Goal: Information Seeking & Learning: Learn about a topic

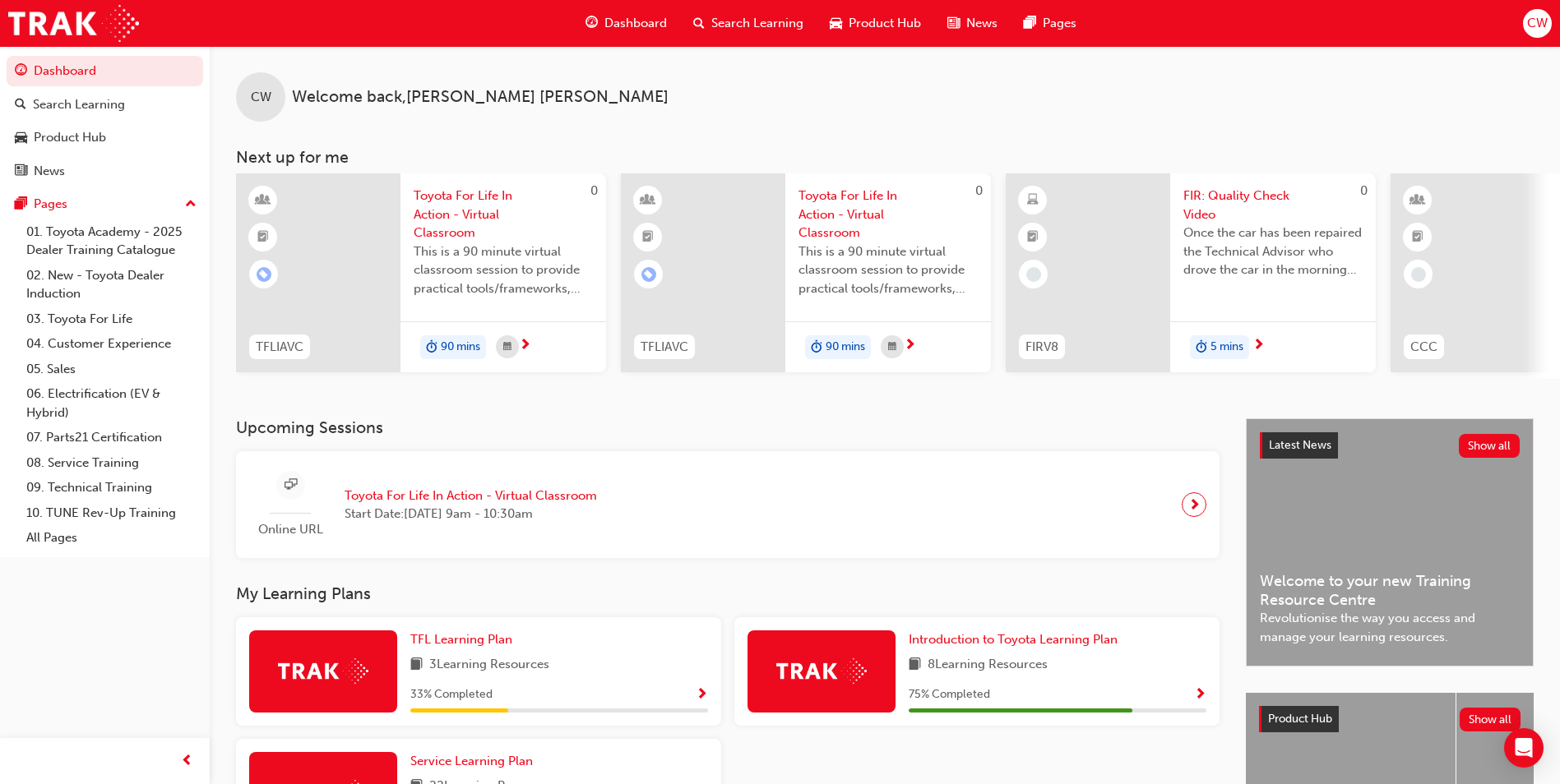
click at [1097, 257] on div at bounding box center [1088, 272] width 165 height 199
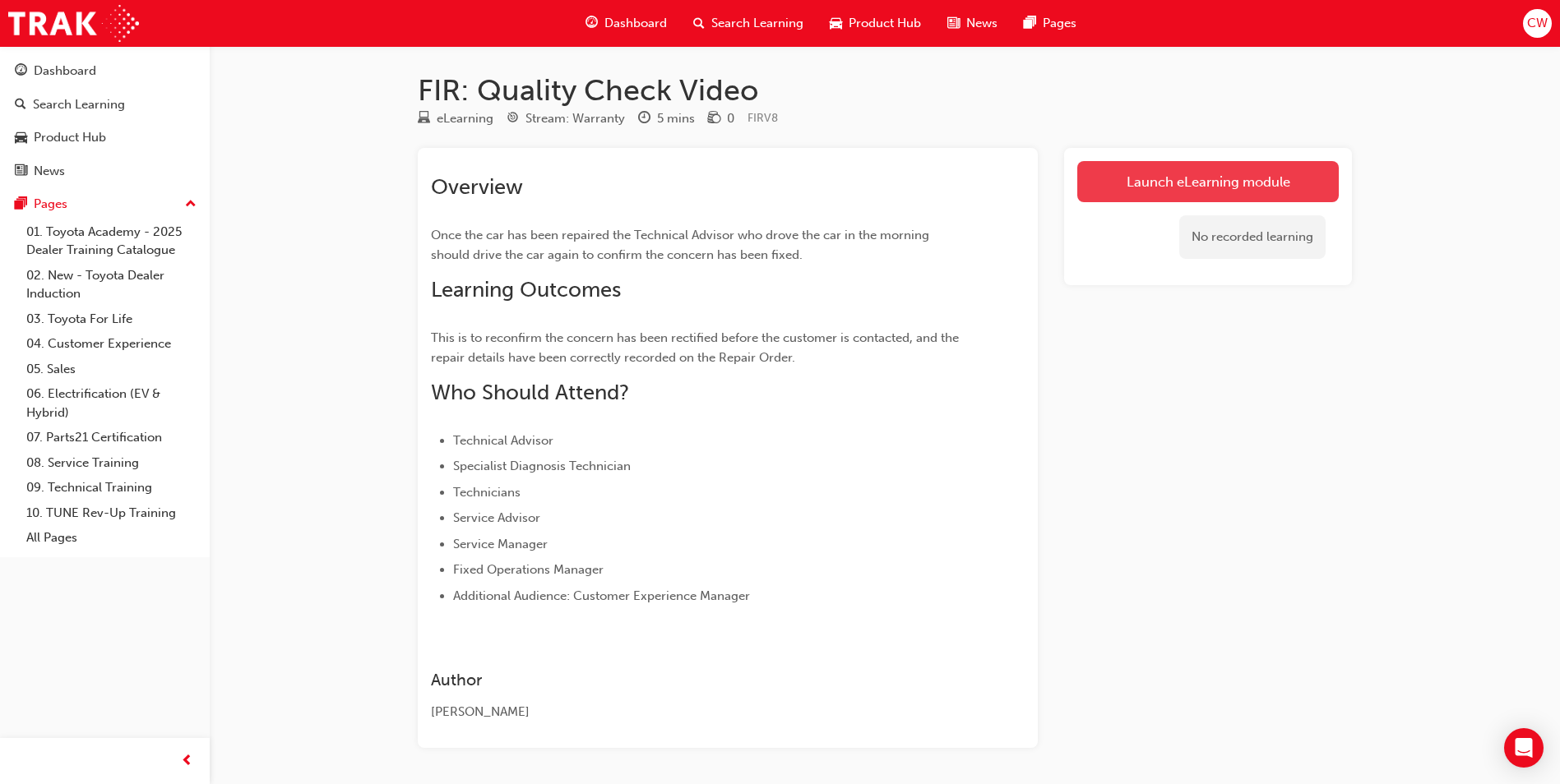
click at [1176, 183] on link "Launch eLearning module" at bounding box center [1208, 181] width 261 height 41
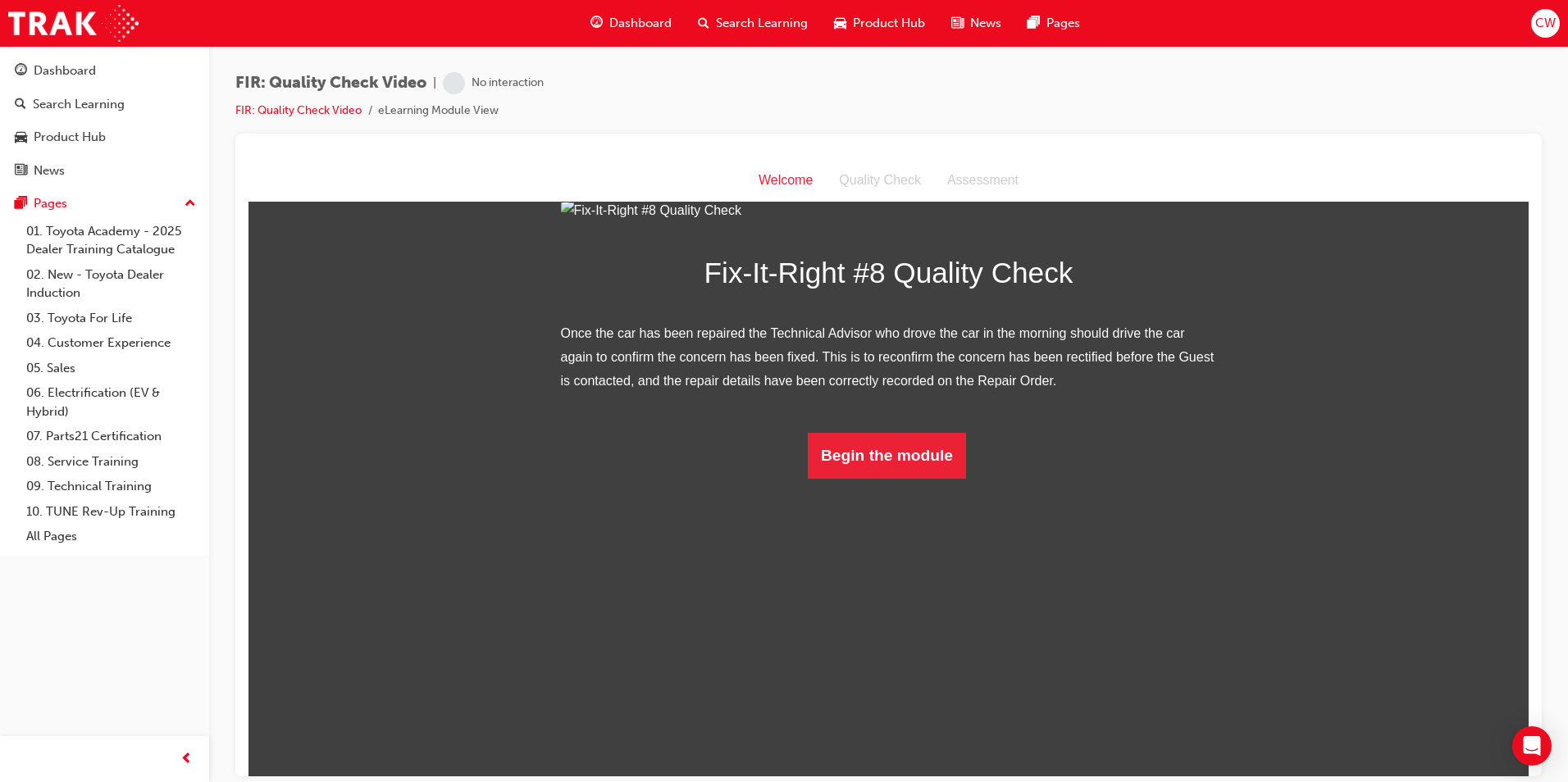
scroll to position [48, 0]
click at [888, 478] on button "Begin the module" at bounding box center [887, 455] width 158 height 46
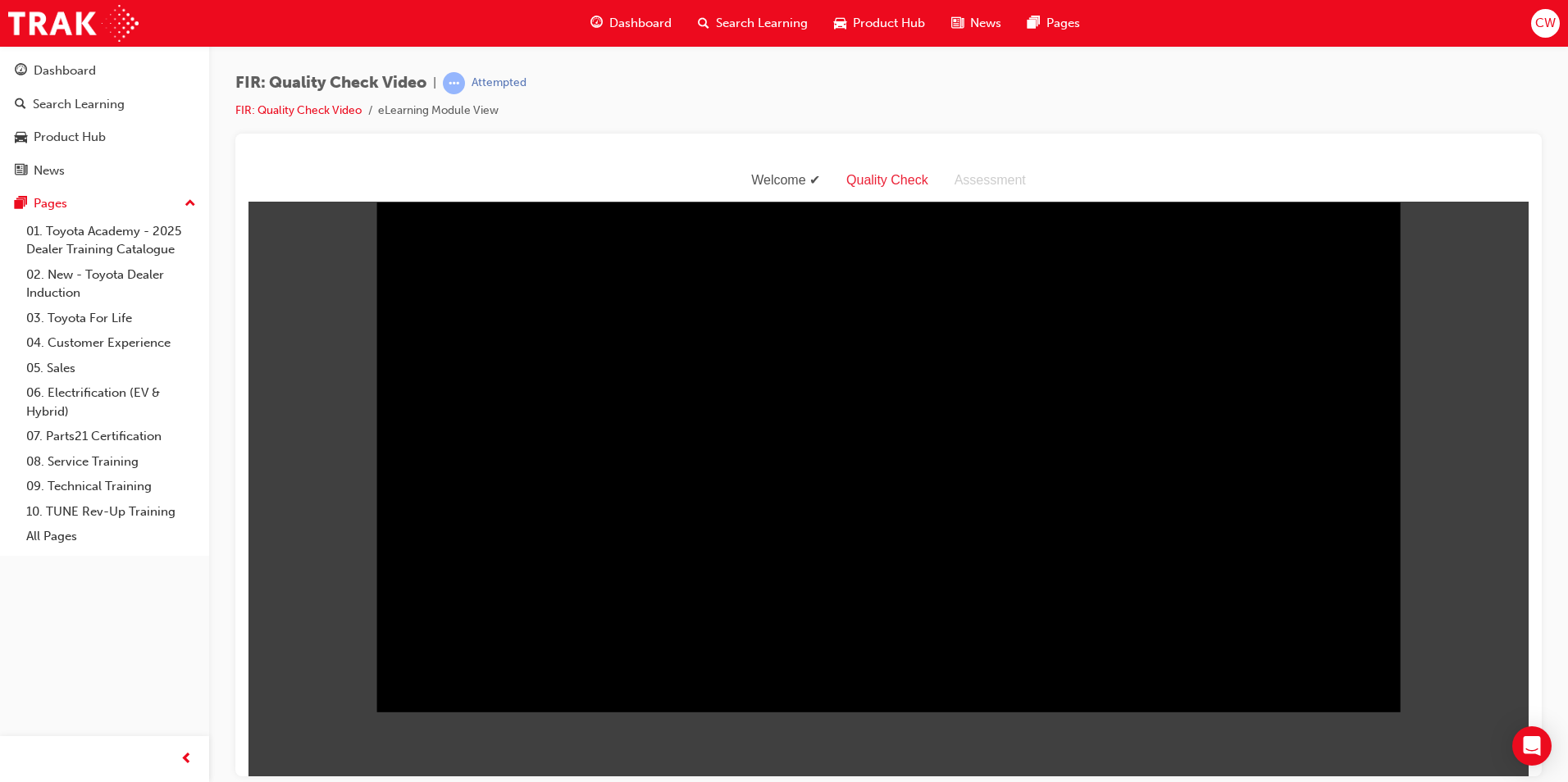
scroll to position [0, 0]
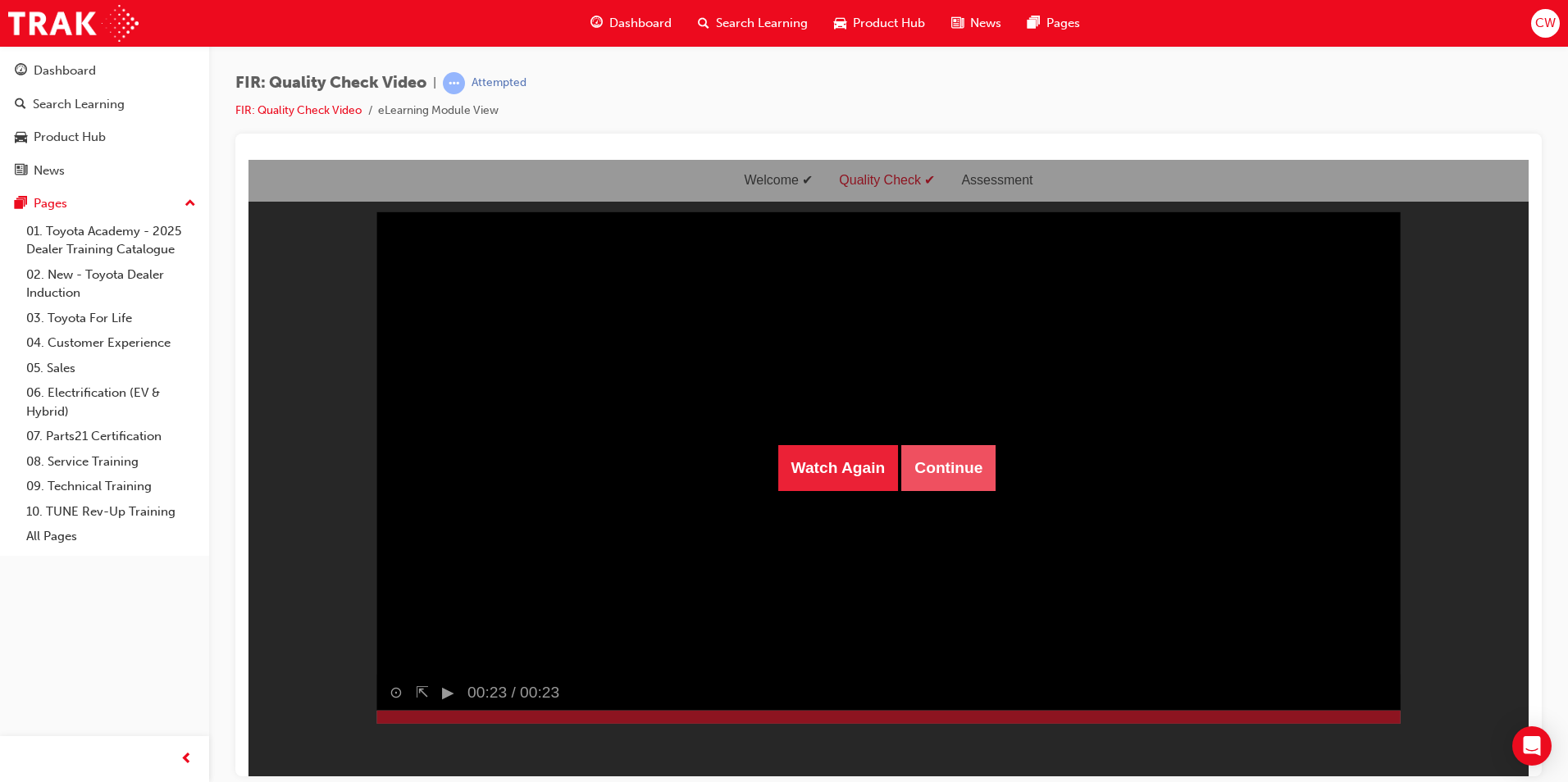
click at [937, 460] on button "Continue" at bounding box center [948, 467] width 94 height 46
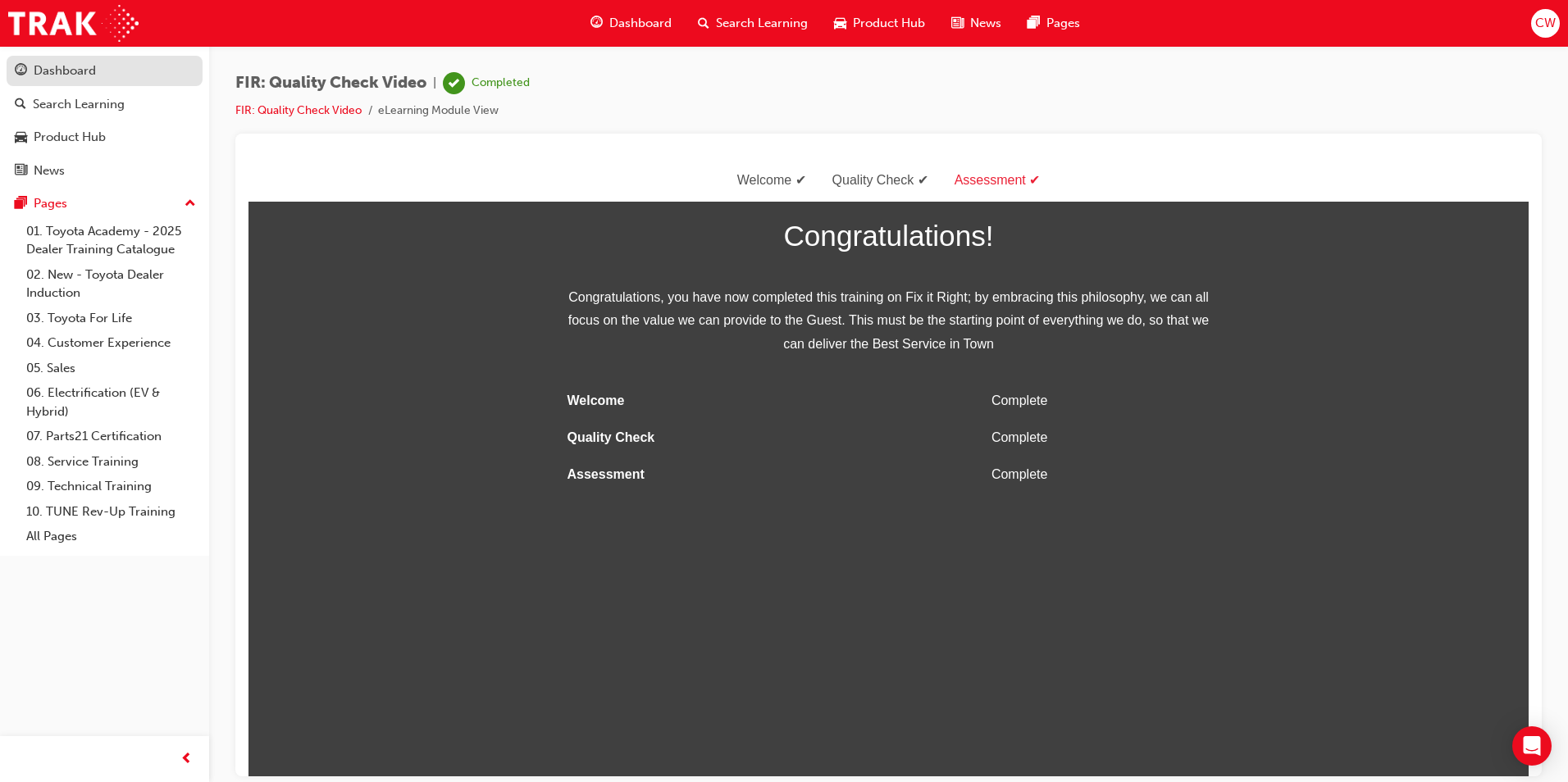
click at [105, 78] on div "Dashboard" at bounding box center [105, 71] width 179 height 21
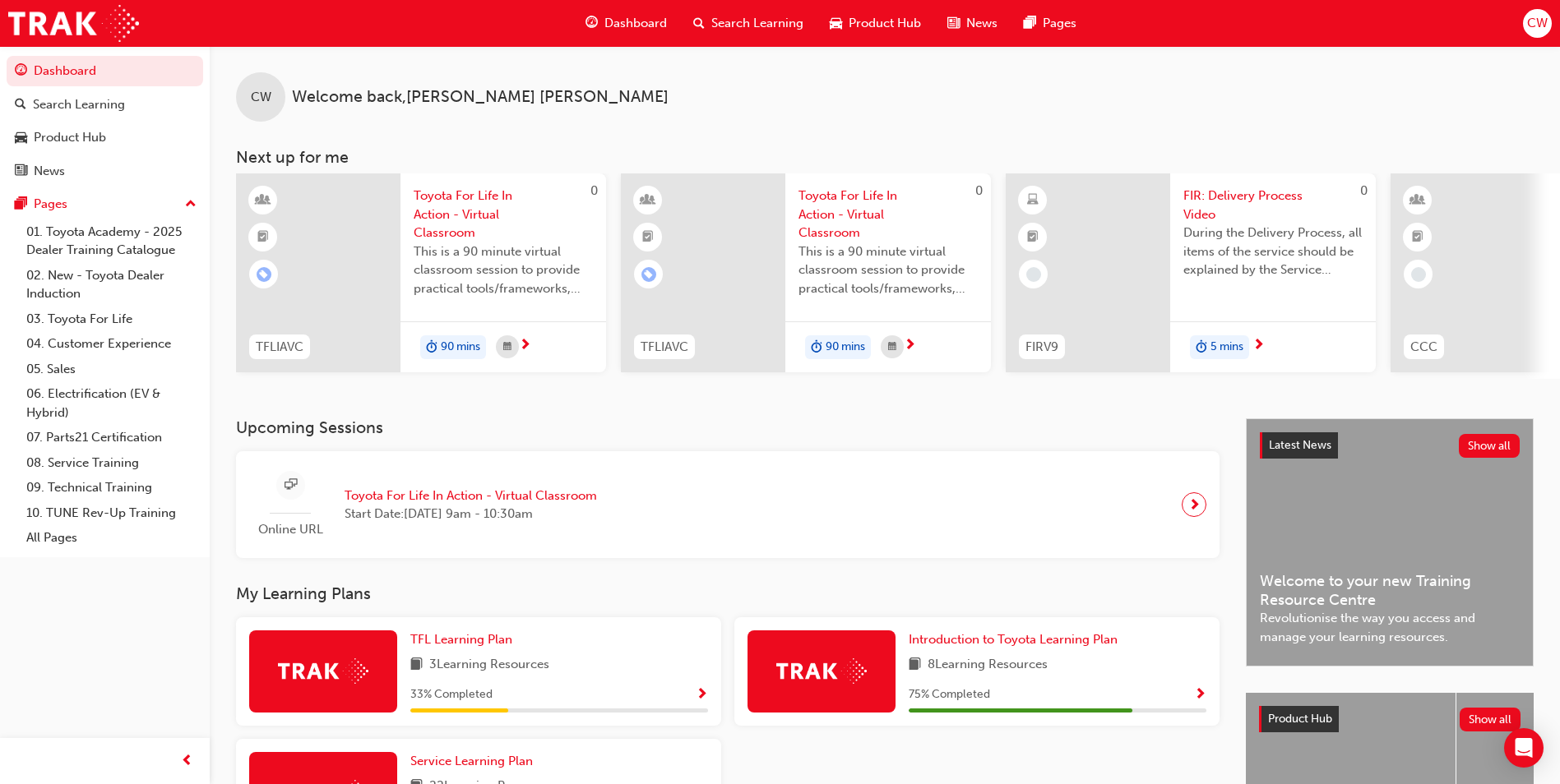
click at [1117, 273] on div at bounding box center [1088, 272] width 165 height 199
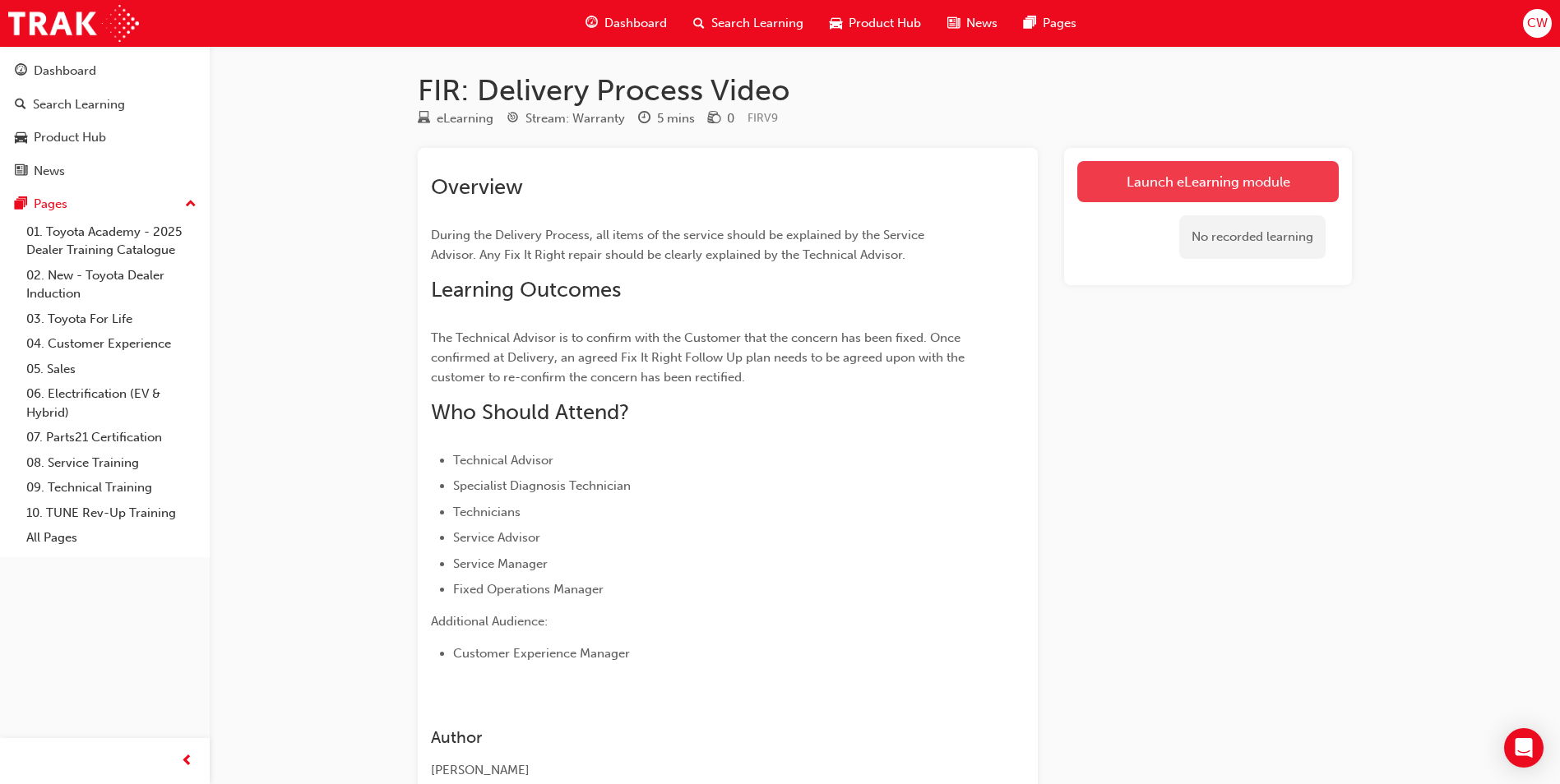
click at [1200, 188] on link "Launch eLearning module" at bounding box center [1208, 181] width 261 height 41
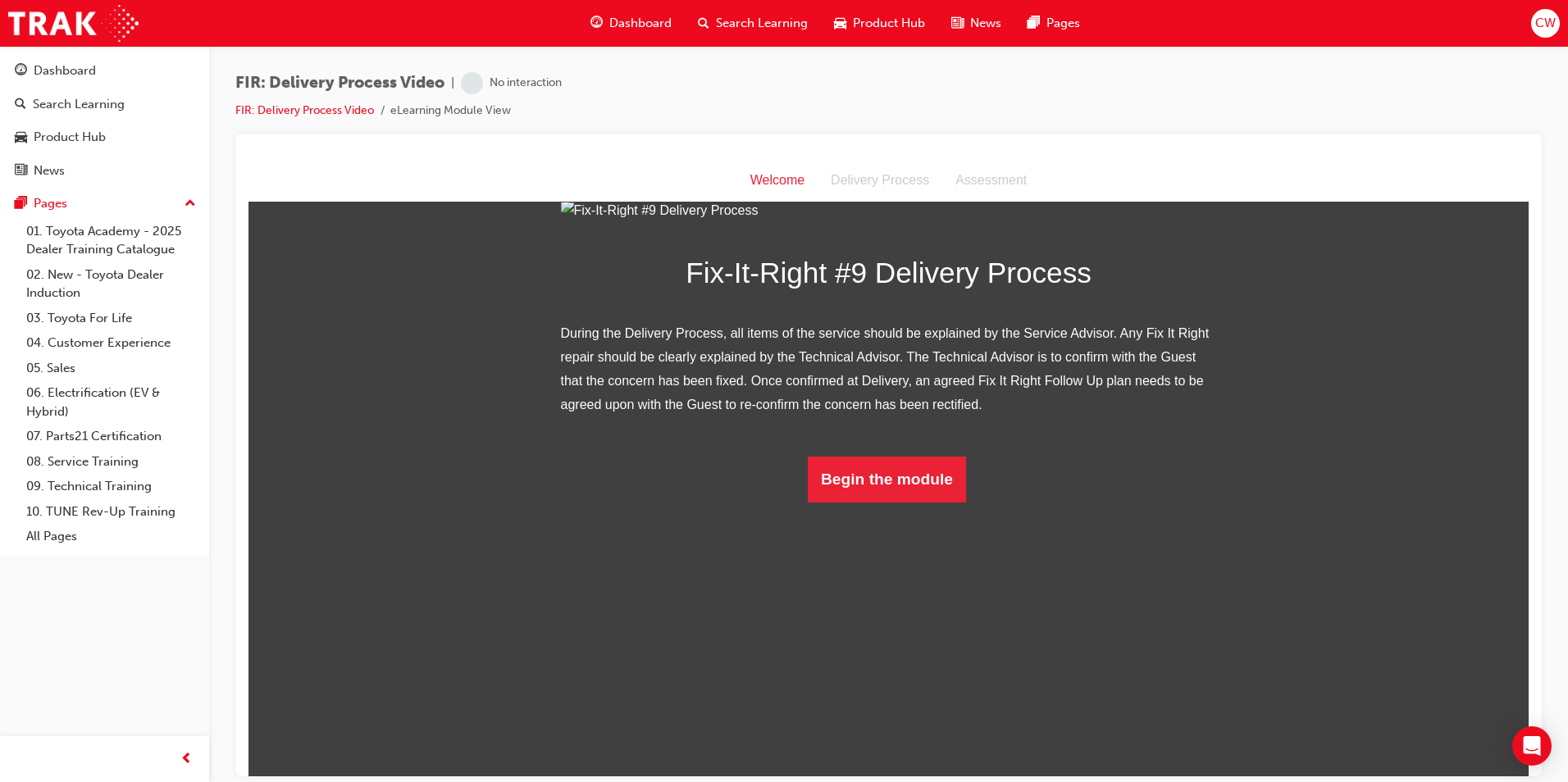
scroll to position [72, 0]
click at [866, 502] on button "Begin the module" at bounding box center [887, 478] width 158 height 46
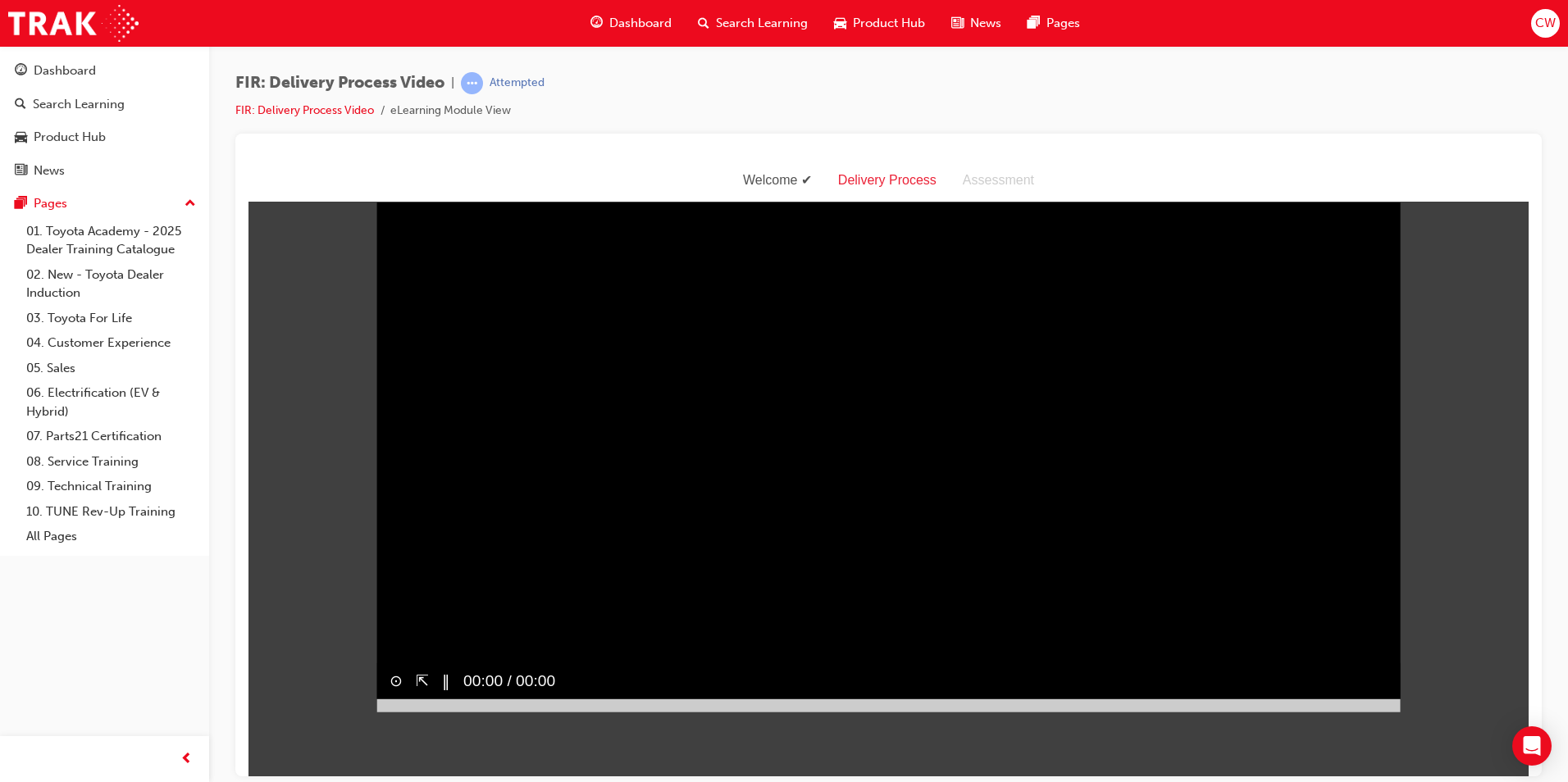
scroll to position [0, 0]
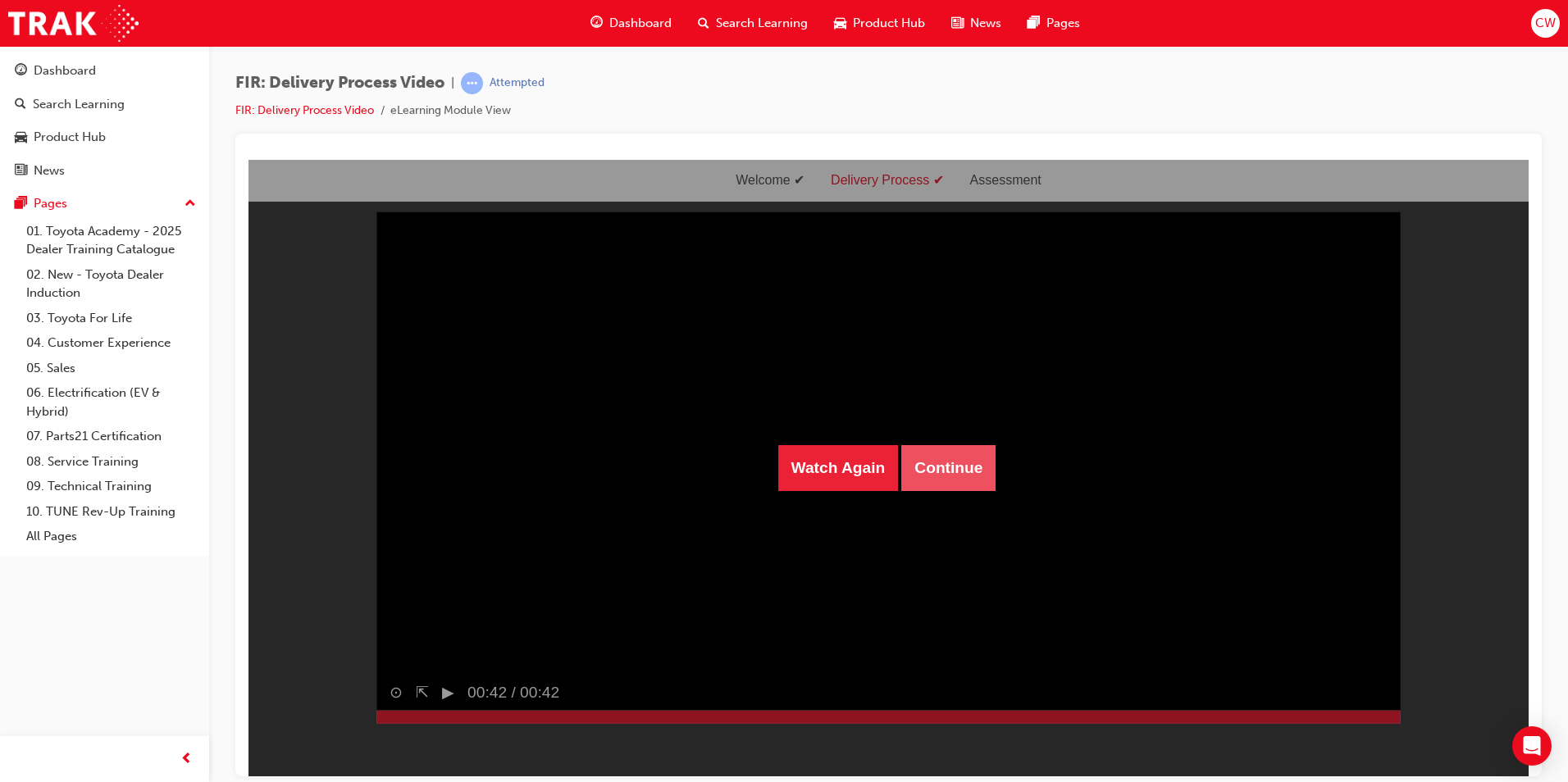
click at [939, 481] on button "Continue" at bounding box center [948, 467] width 94 height 46
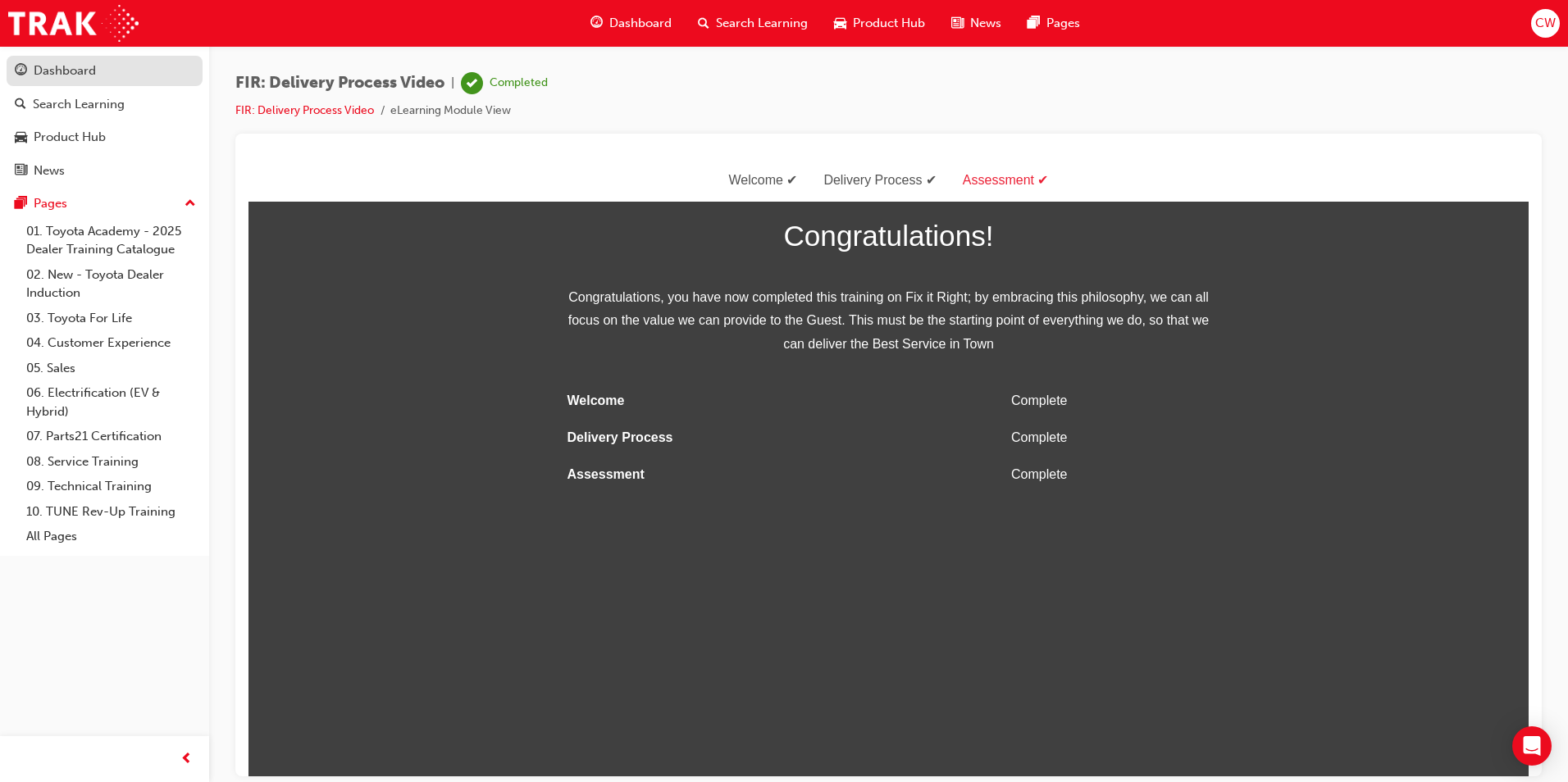
click at [119, 85] on link "Dashboard" at bounding box center [105, 71] width 196 height 30
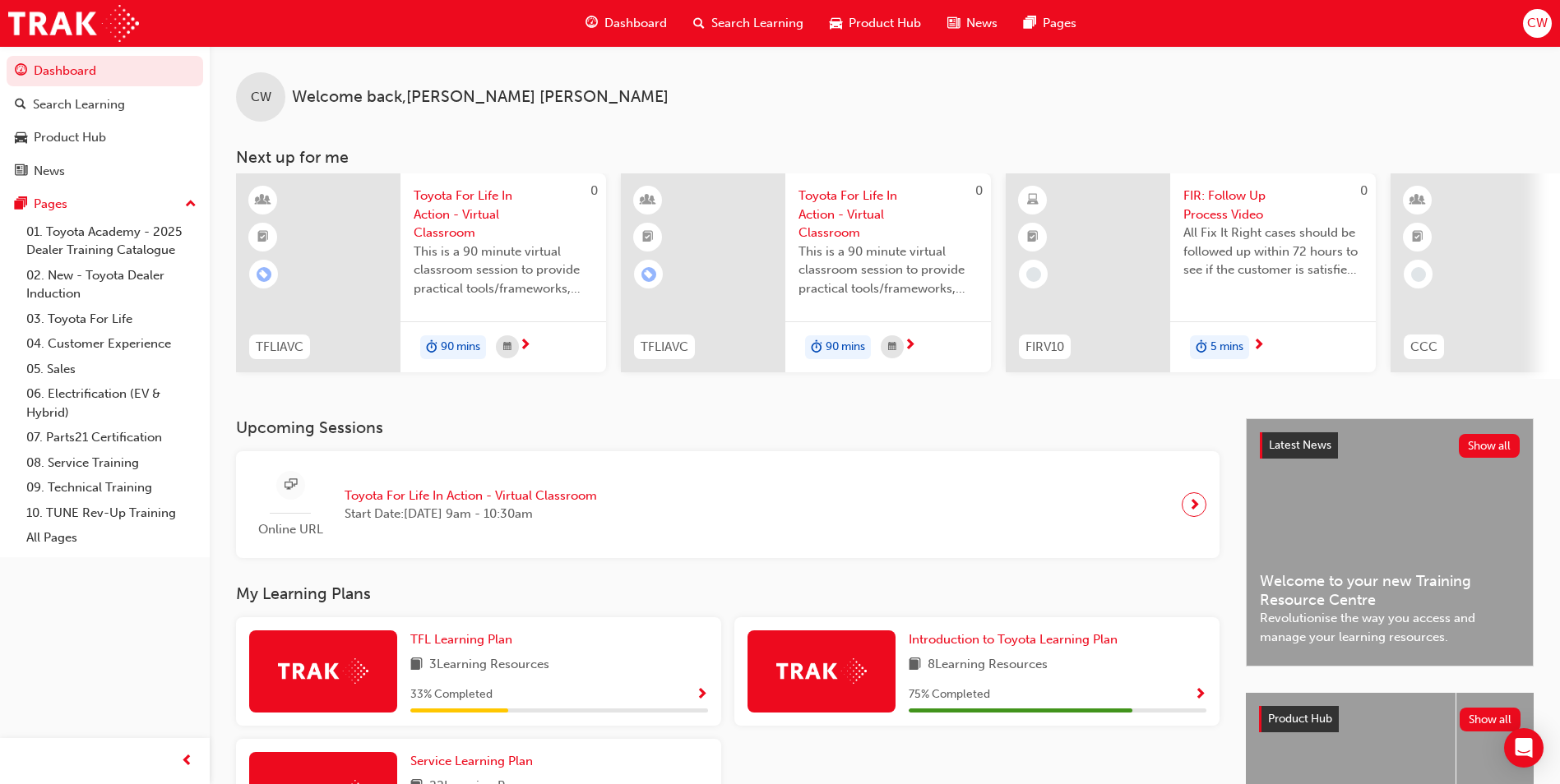
click at [1111, 243] on div at bounding box center [1088, 272] width 165 height 199
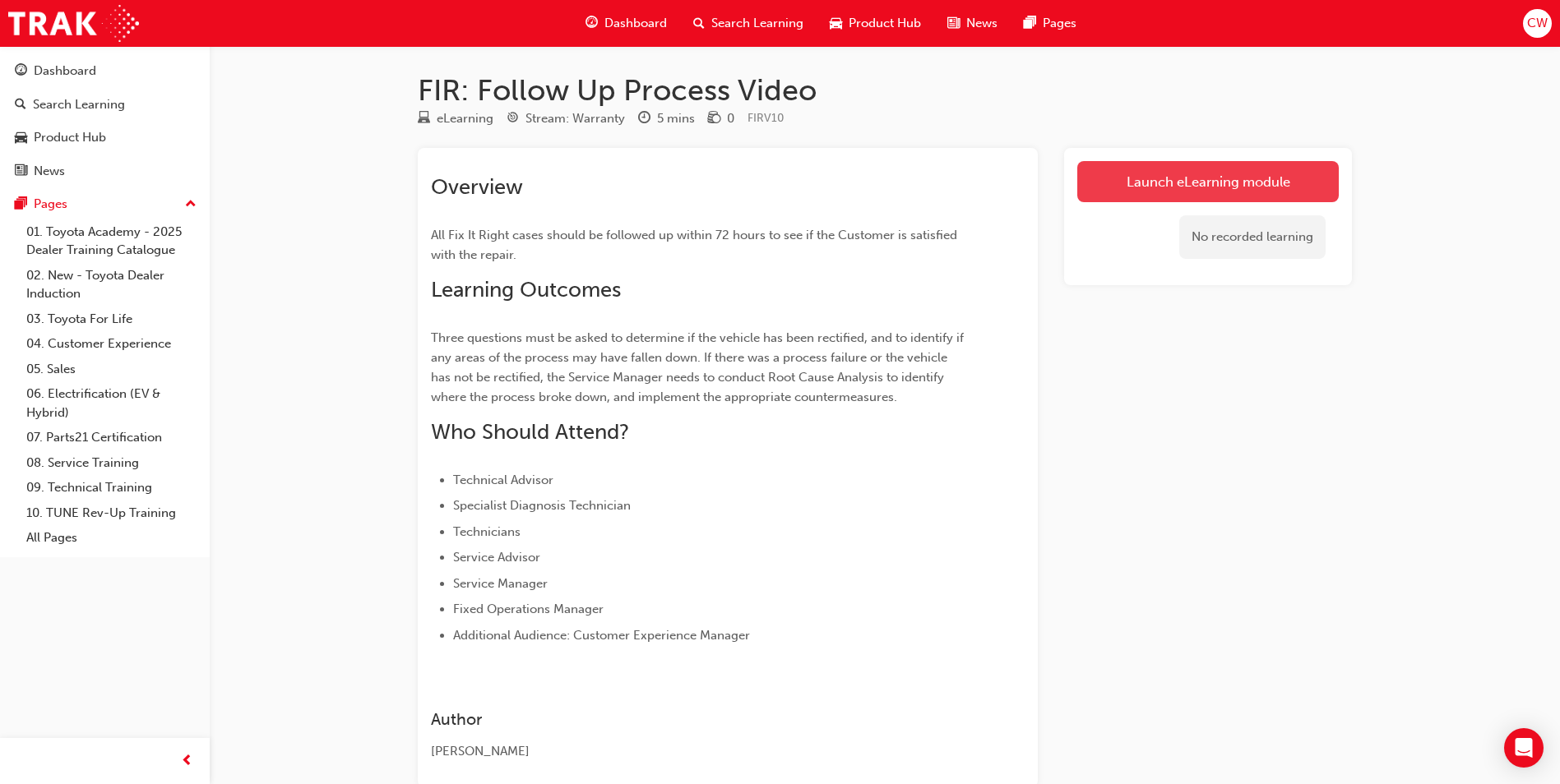
click at [1168, 183] on link "Launch eLearning module" at bounding box center [1208, 181] width 261 height 41
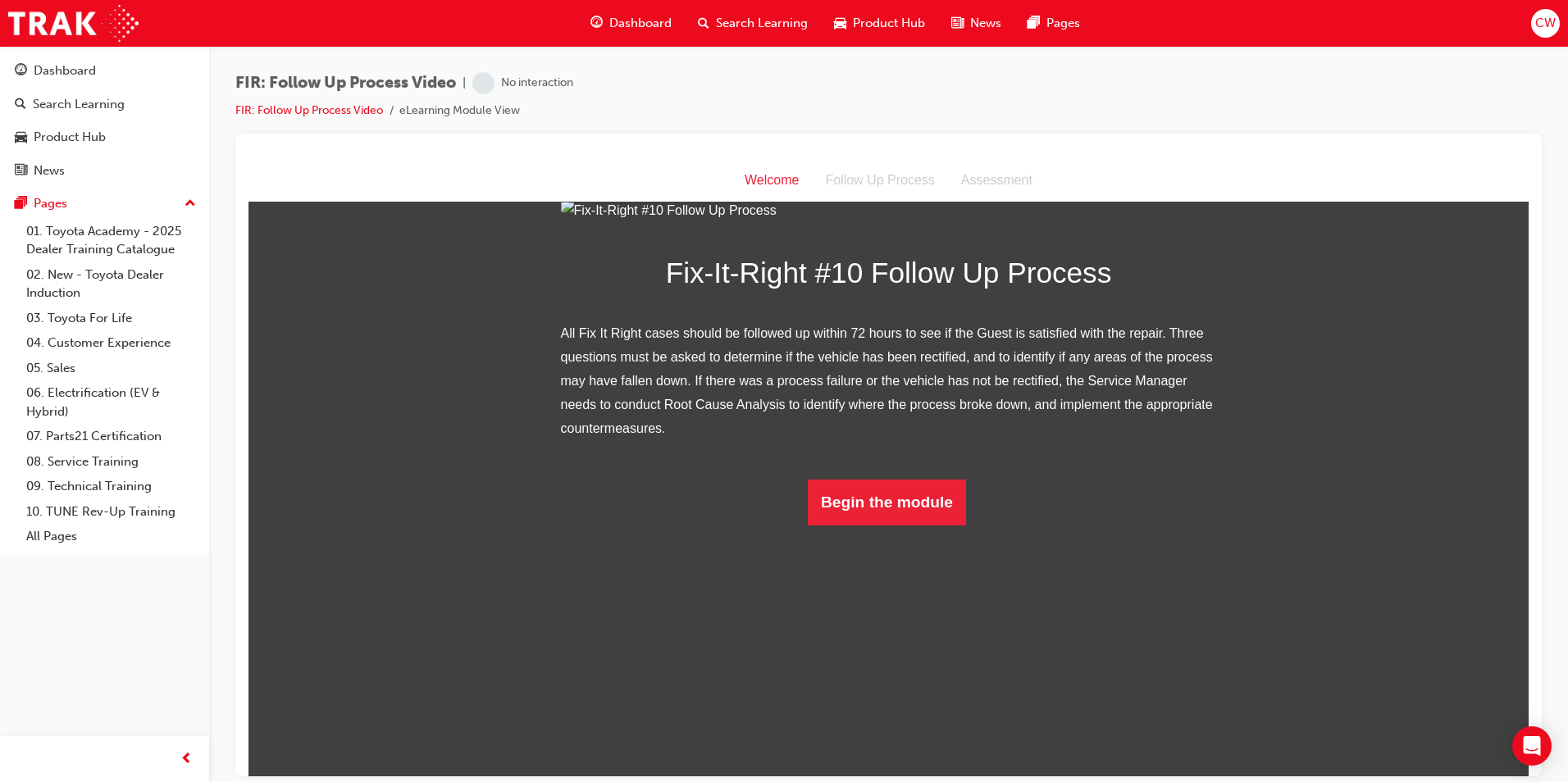
scroll to position [96, 0]
click at [895, 524] on button "Begin the module" at bounding box center [887, 502] width 158 height 46
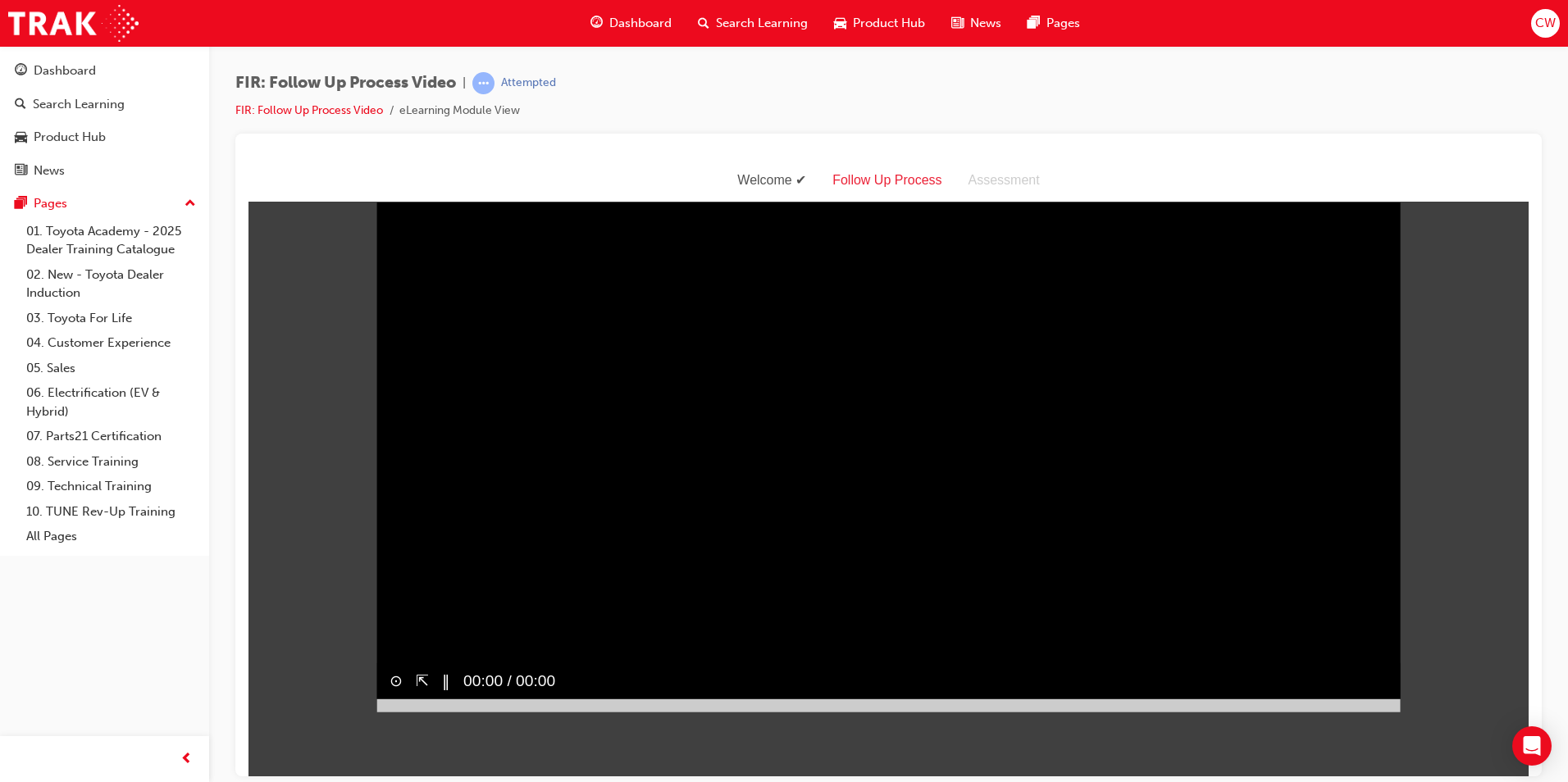
scroll to position [0, 0]
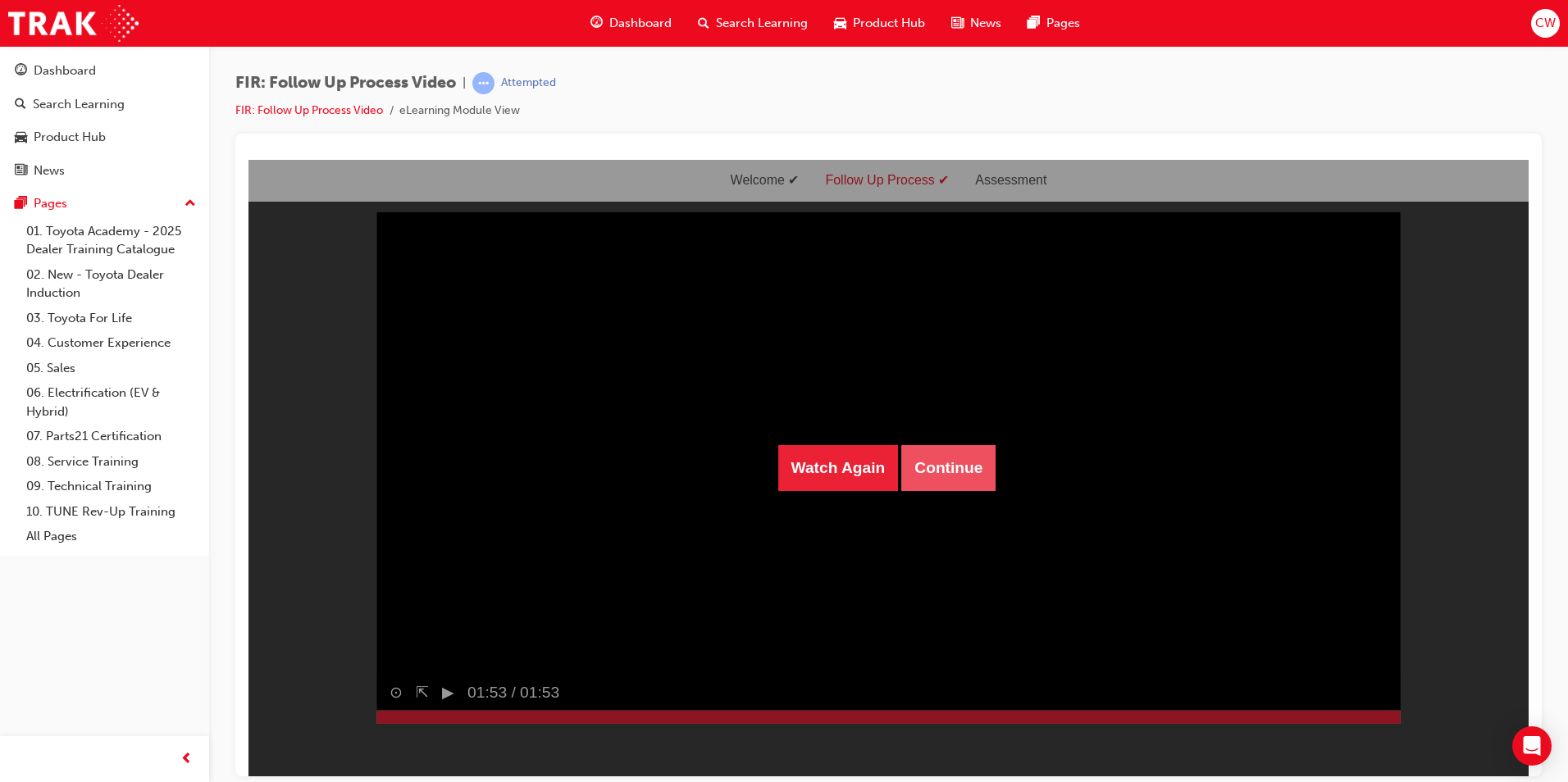
click at [920, 486] on button "Continue" at bounding box center [948, 467] width 94 height 46
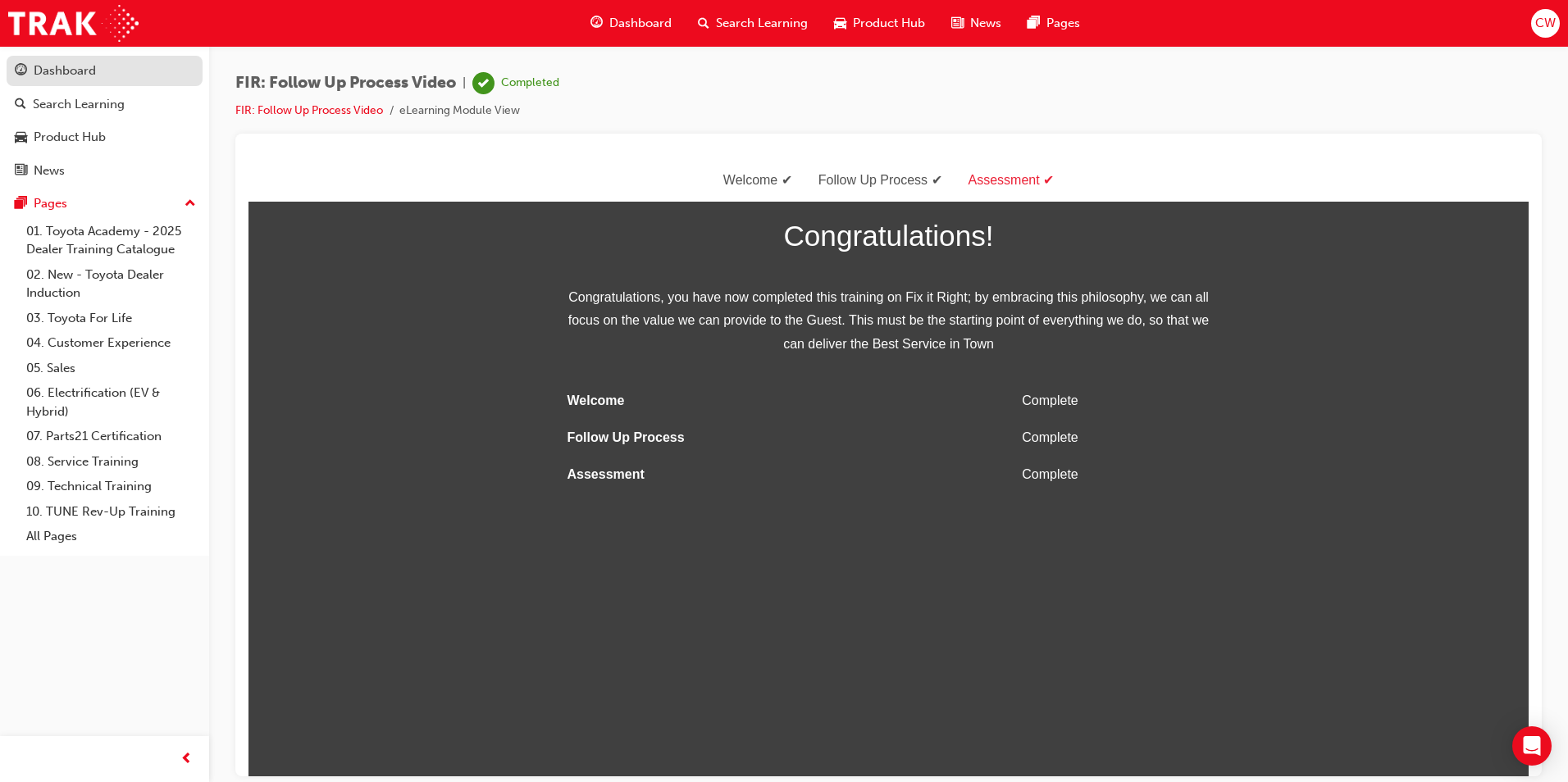
click at [69, 76] on div "Dashboard" at bounding box center [65, 71] width 62 height 19
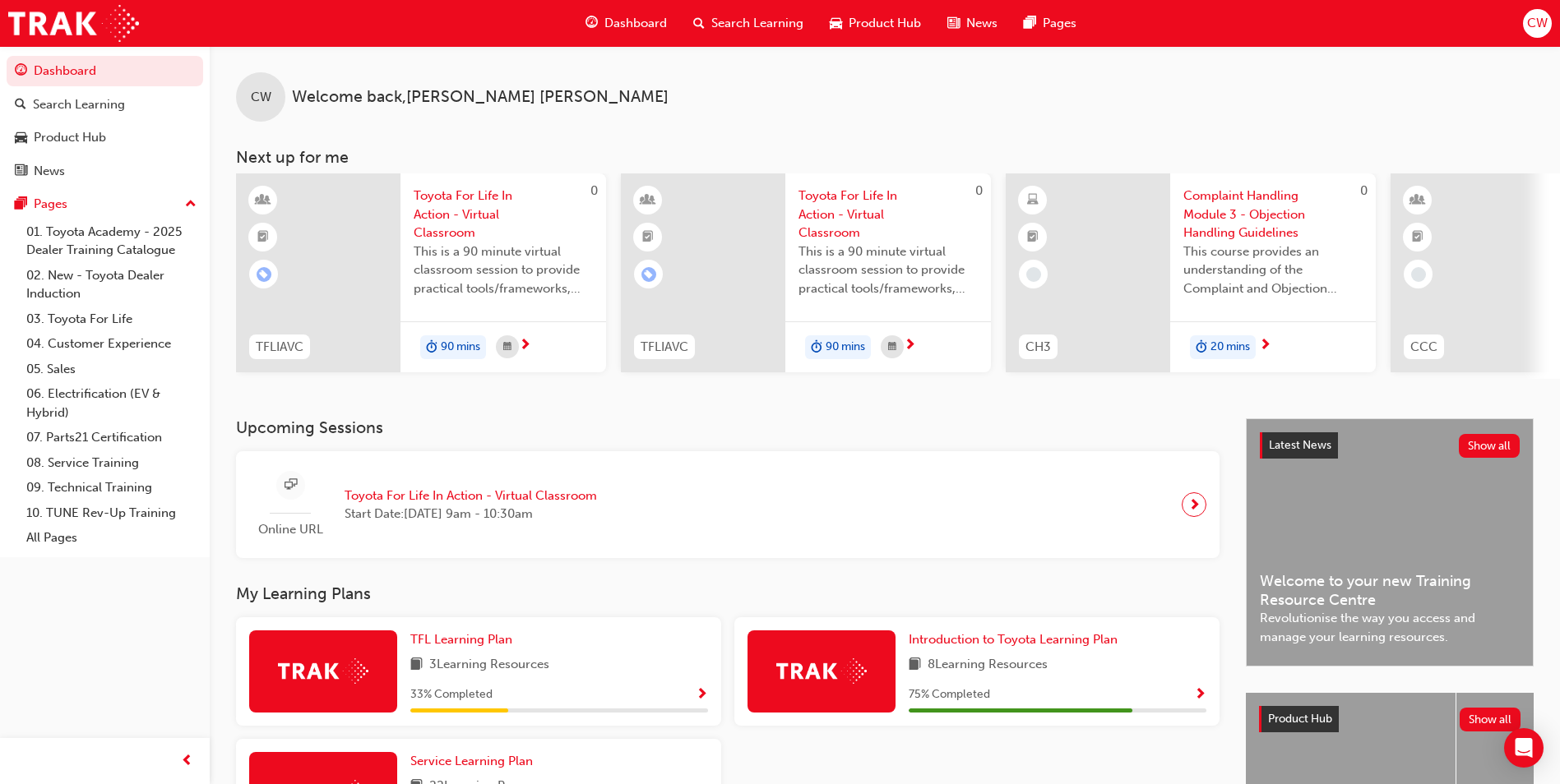
click at [1157, 217] on div at bounding box center [1088, 272] width 165 height 199
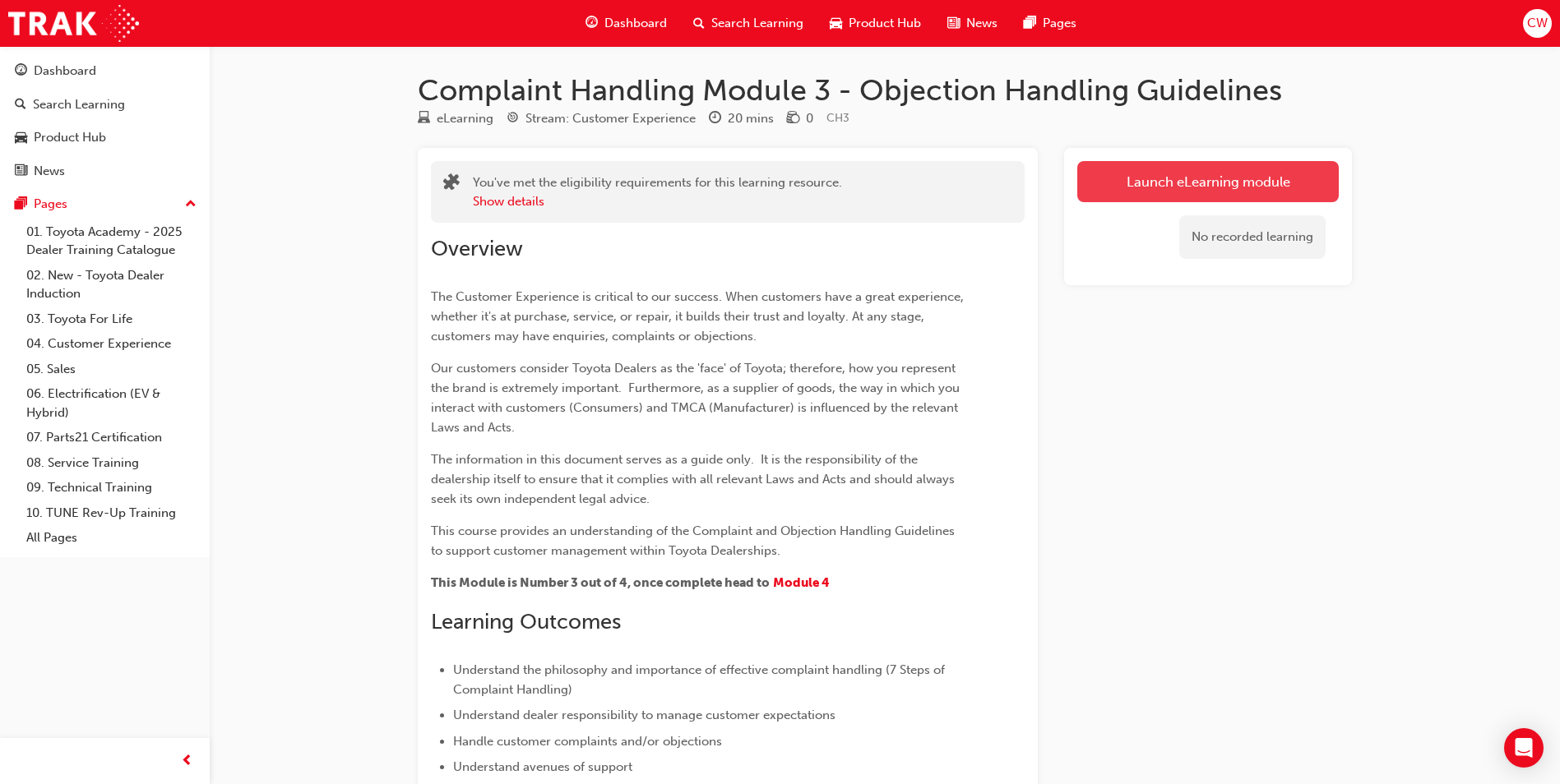
click at [1162, 181] on link "Launch eLearning module" at bounding box center [1208, 181] width 261 height 41
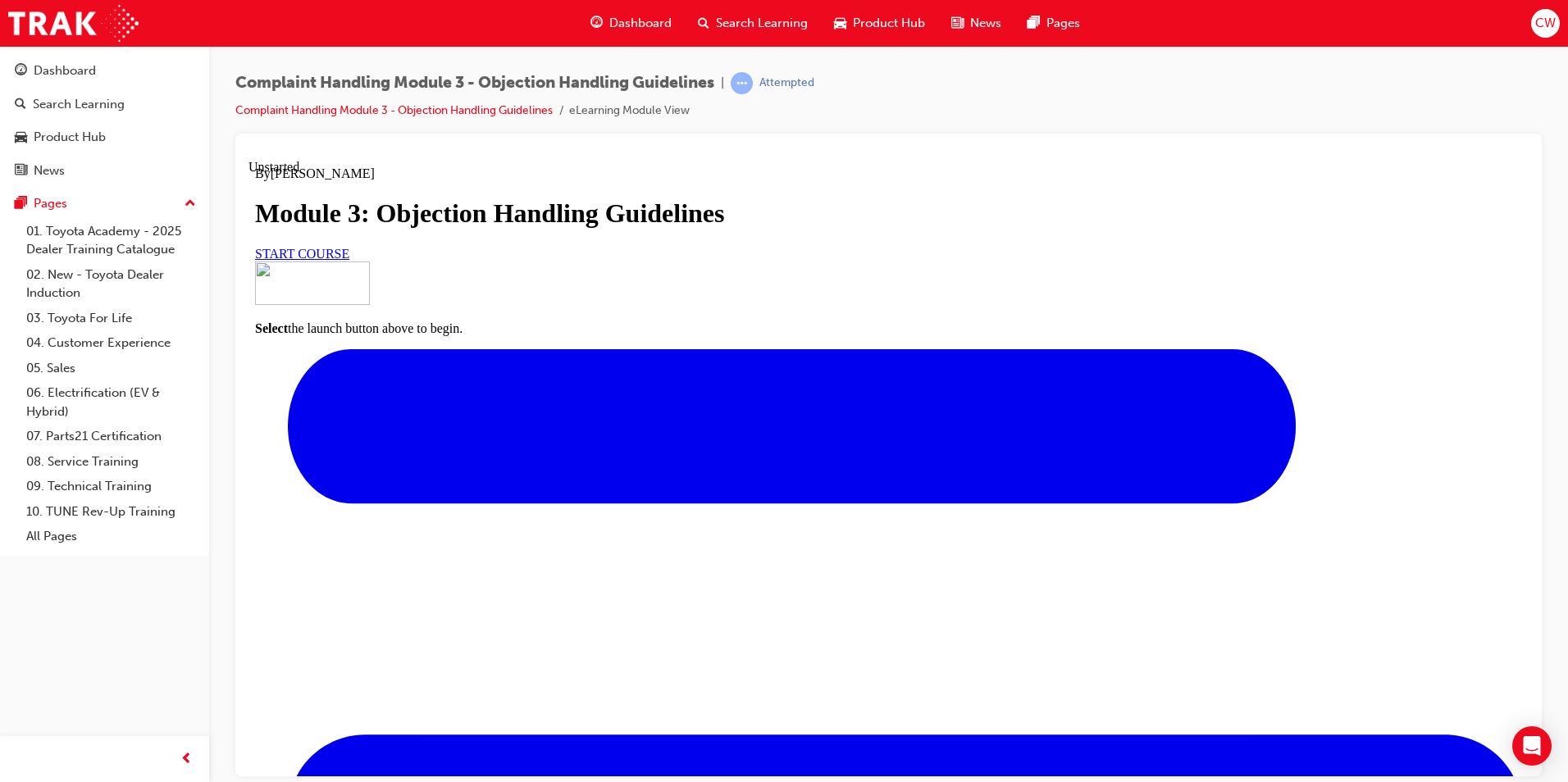
scroll to position [112, 0]
click at [349, 260] on span "START COURSE" at bounding box center [302, 253] width 94 height 14
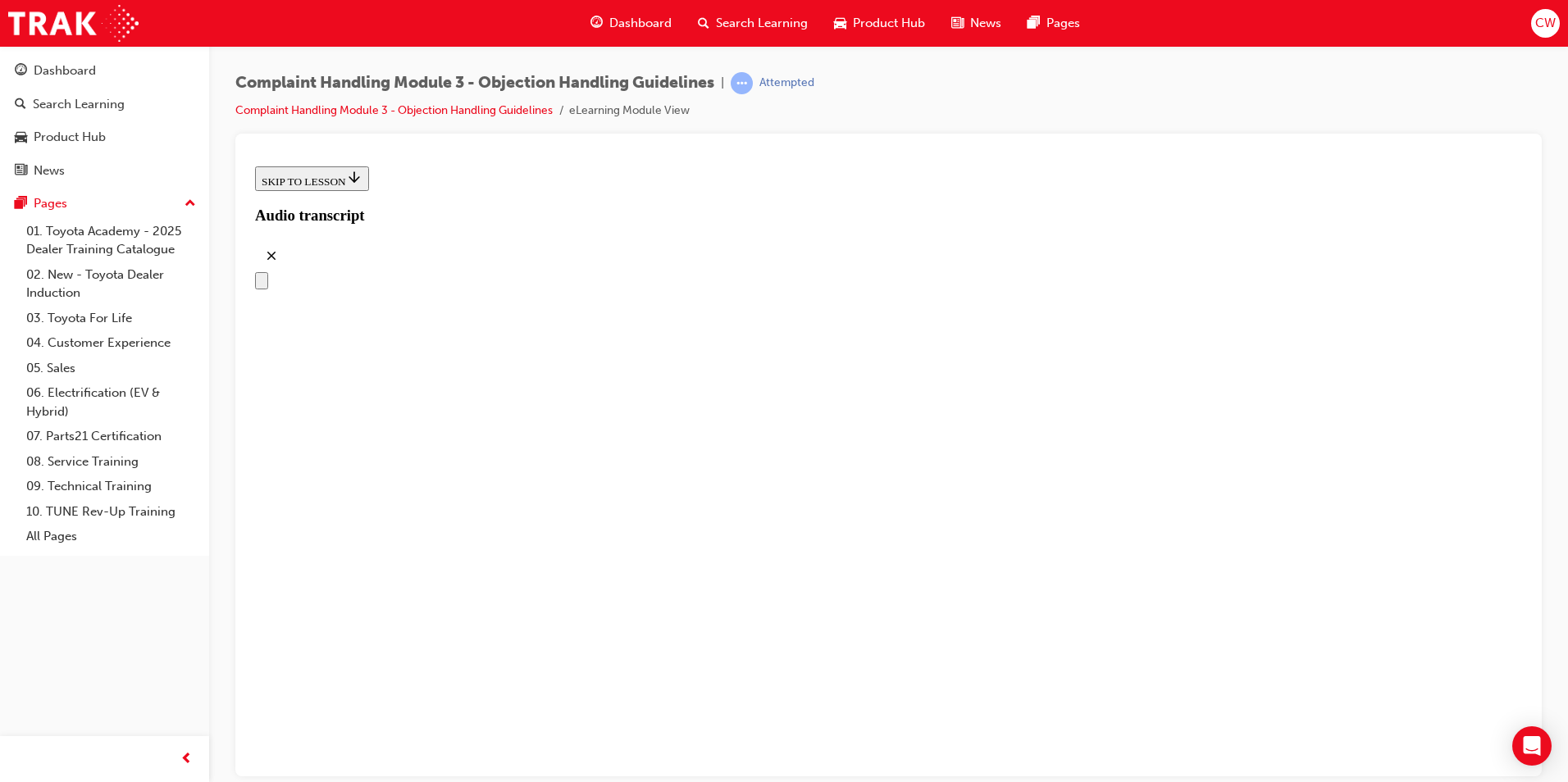
scroll to position [204, 0]
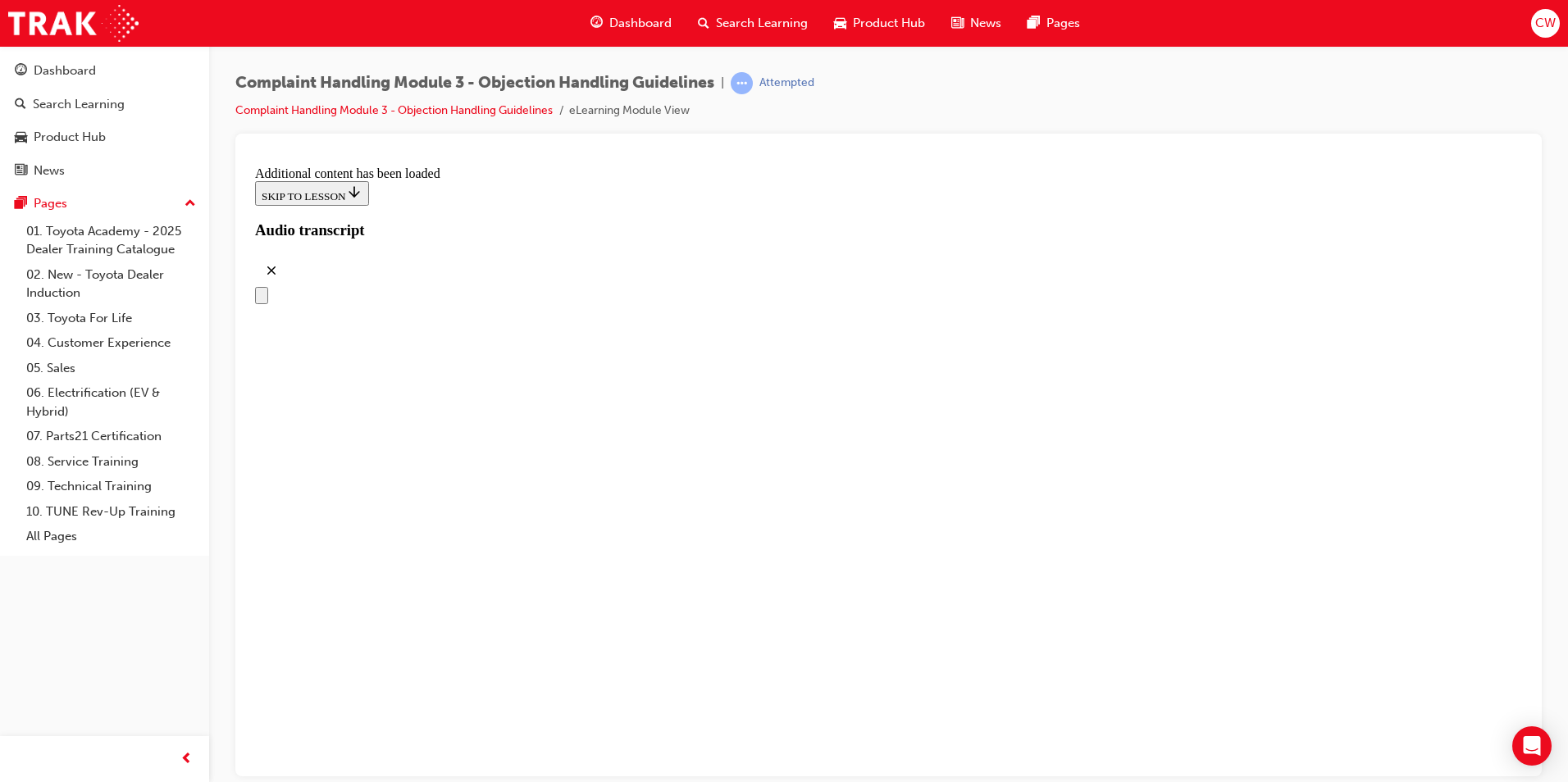
scroll to position [4018, 0]
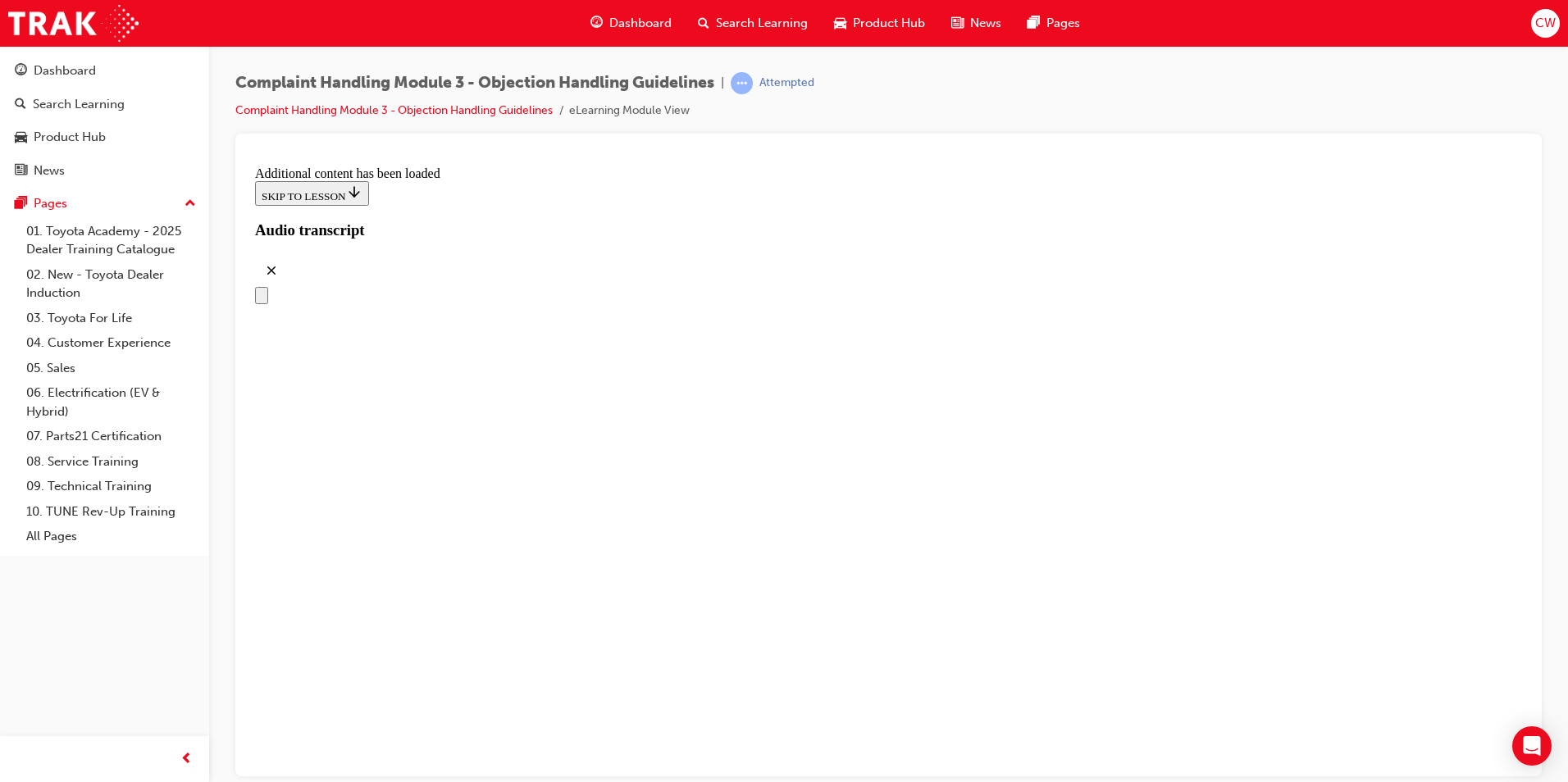
drag, startPoint x: 770, startPoint y: 601, endPoint x: 1088, endPoint y: 347, distance: 407.0
drag, startPoint x: 720, startPoint y: 514, endPoint x: 1007, endPoint y: 674, distance: 328.6
drag, startPoint x: 760, startPoint y: 441, endPoint x: 1065, endPoint y: 439, distance: 305.0
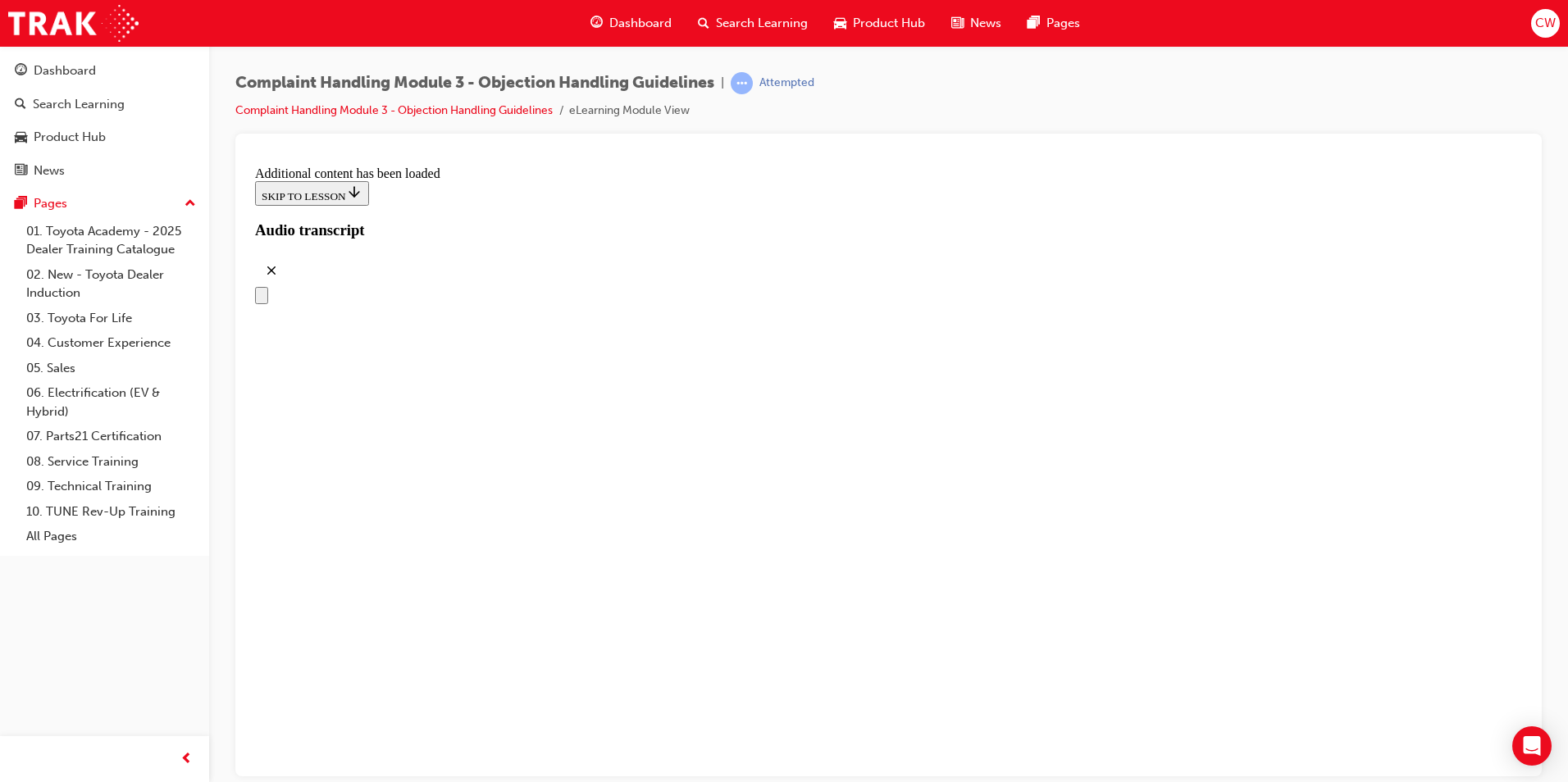
drag, startPoint x: 773, startPoint y: 420, endPoint x: 1038, endPoint y: 501, distance: 277.1
drag, startPoint x: 790, startPoint y: 568, endPoint x: 1073, endPoint y: 416, distance: 321.2
drag, startPoint x: 749, startPoint y: 602, endPoint x: 1031, endPoint y: 591, distance: 282.2
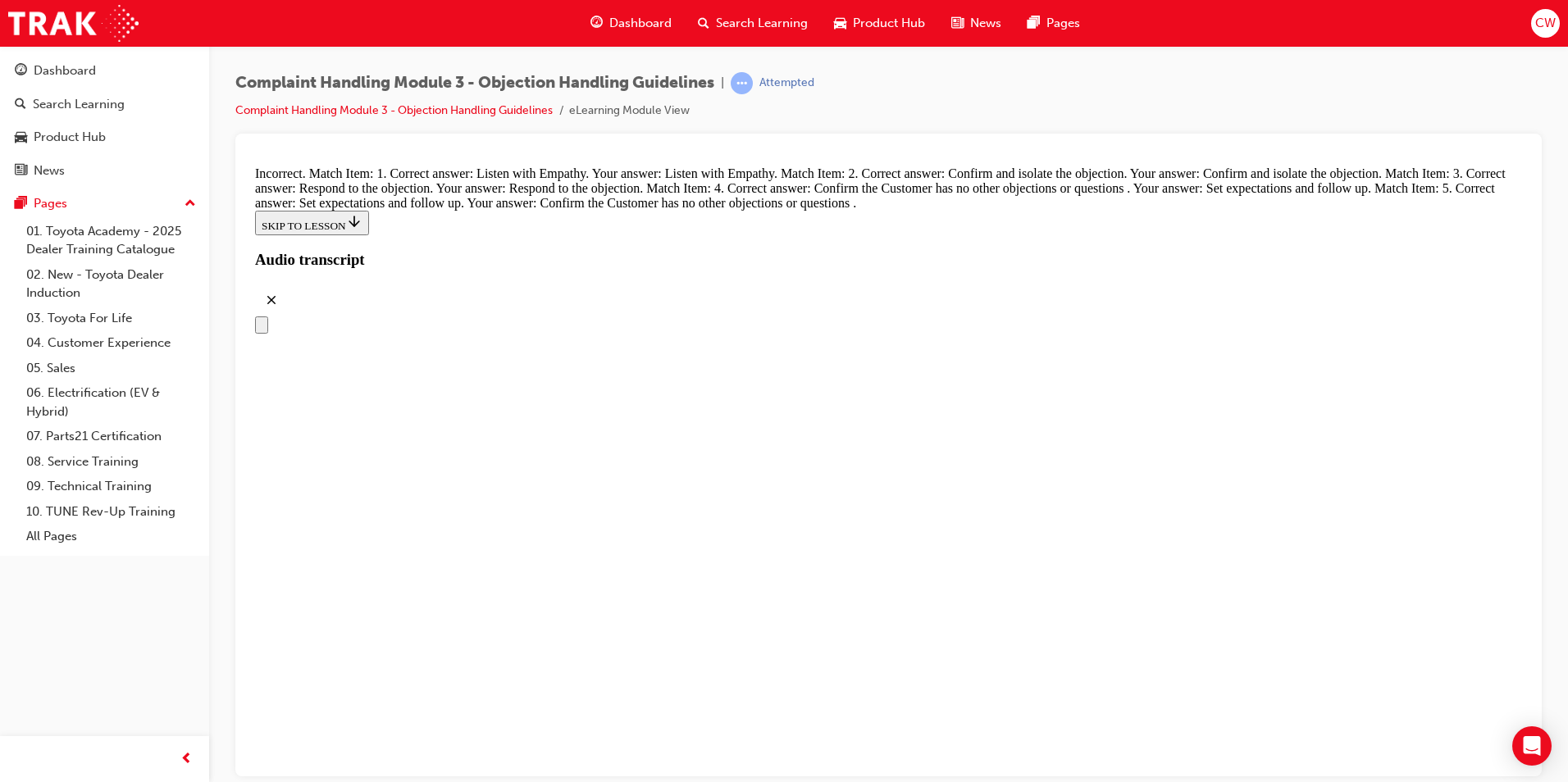
scroll to position [6534, 0]
drag, startPoint x: 807, startPoint y: 575, endPoint x: 1126, endPoint y: 317, distance: 410.3
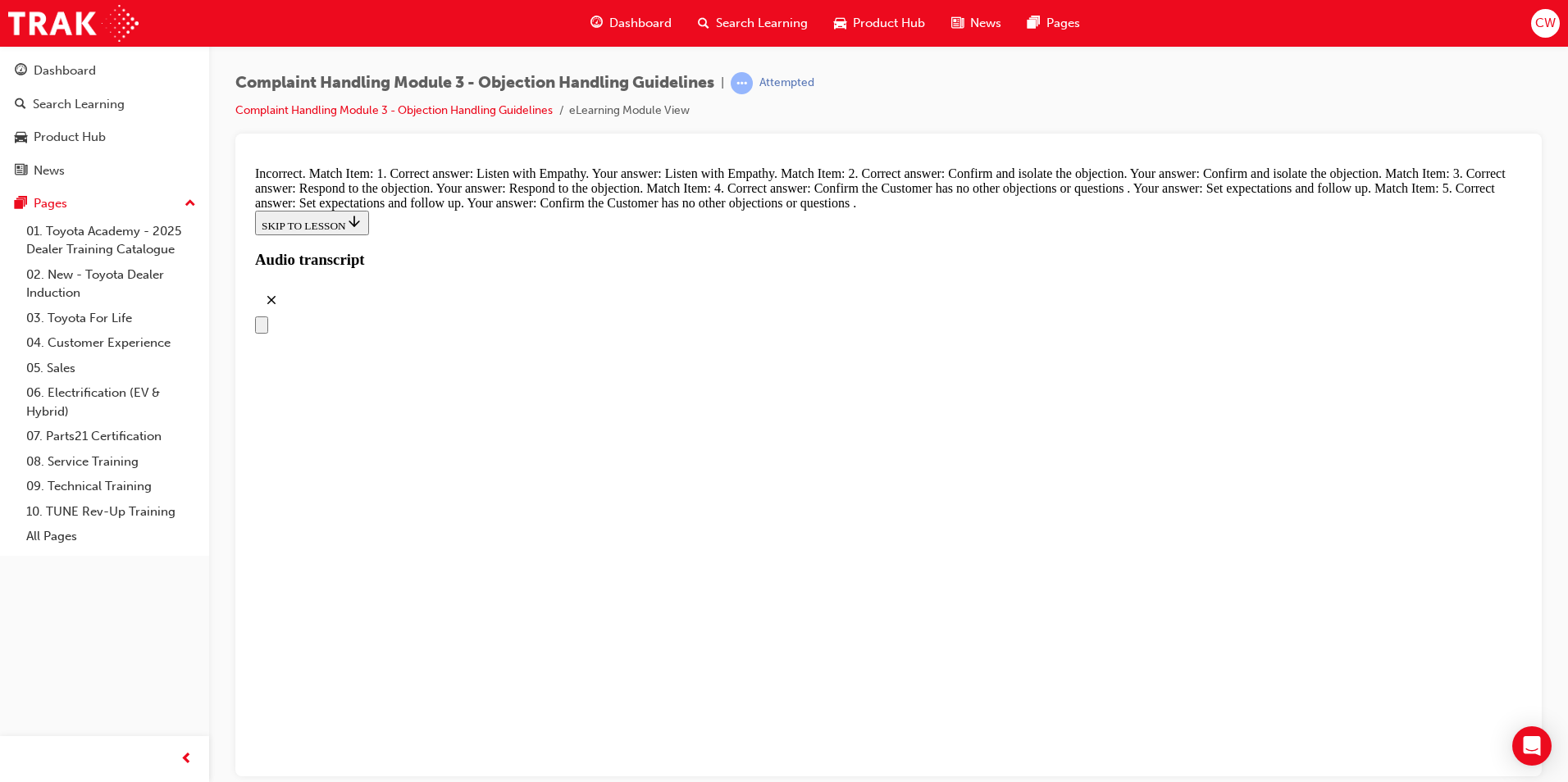
drag, startPoint x: 755, startPoint y: 564, endPoint x: 1044, endPoint y: 559, distance: 289.0
drag, startPoint x: 783, startPoint y: 408, endPoint x: 1087, endPoint y: 664, distance: 397.4
drag, startPoint x: 770, startPoint y: 392, endPoint x: 1042, endPoint y: 395, distance: 272.0
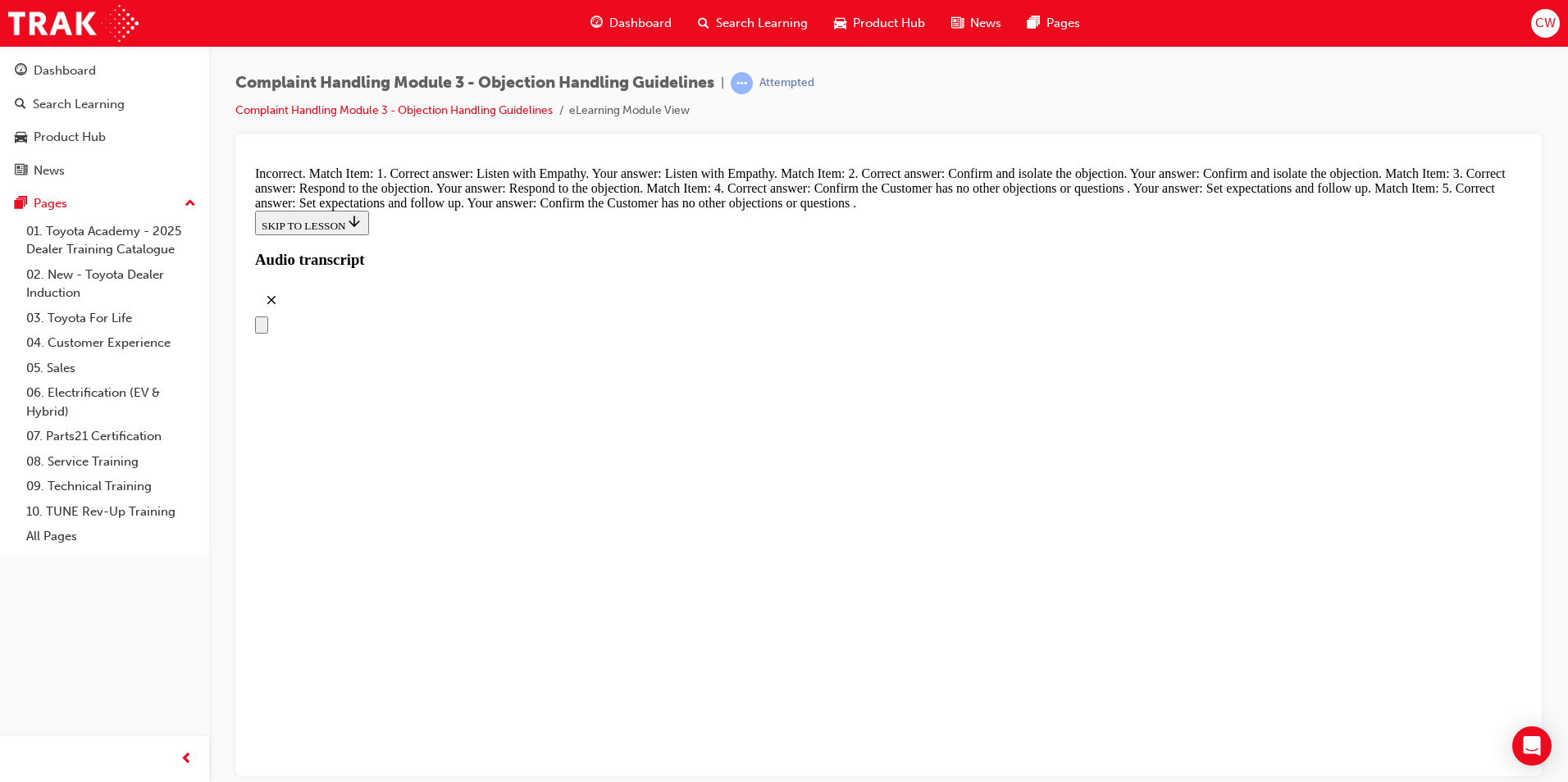
drag, startPoint x: 739, startPoint y: 507, endPoint x: 993, endPoint y: 474, distance: 256.1
drag, startPoint x: 673, startPoint y: 473, endPoint x: 970, endPoint y: 467, distance: 297.1
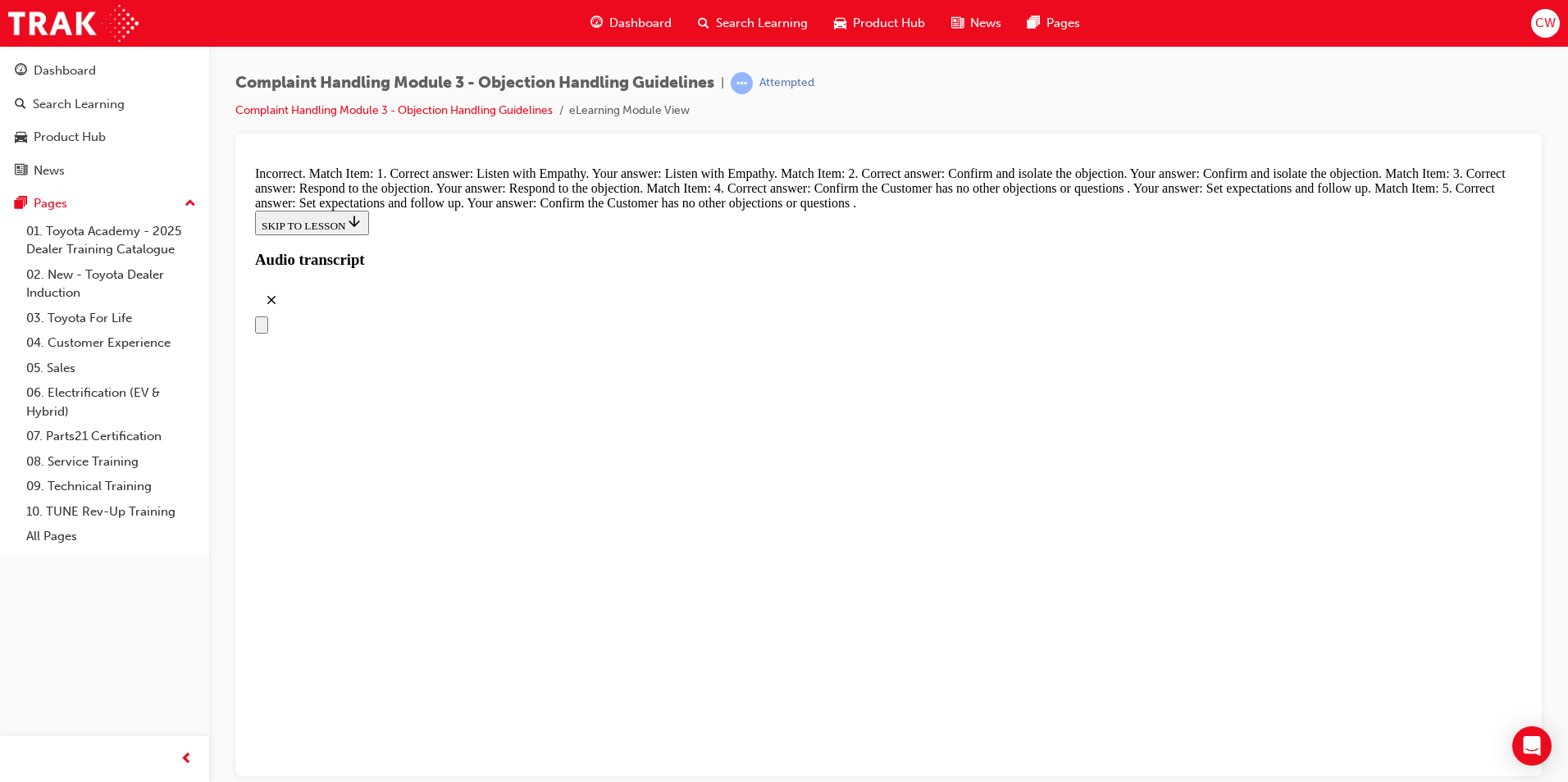
radio input "true"
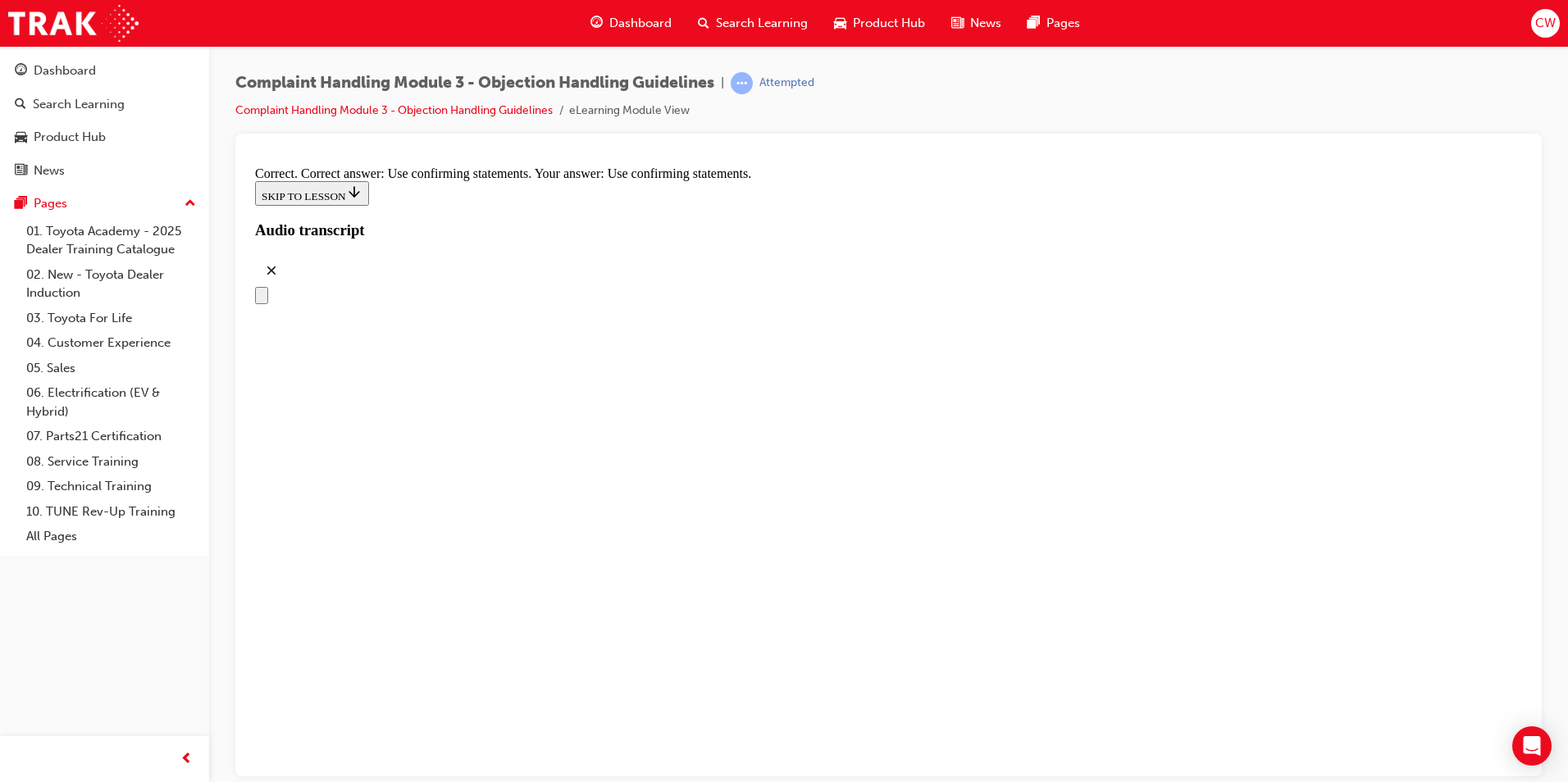
scroll to position [7627, 0]
radio input "true"
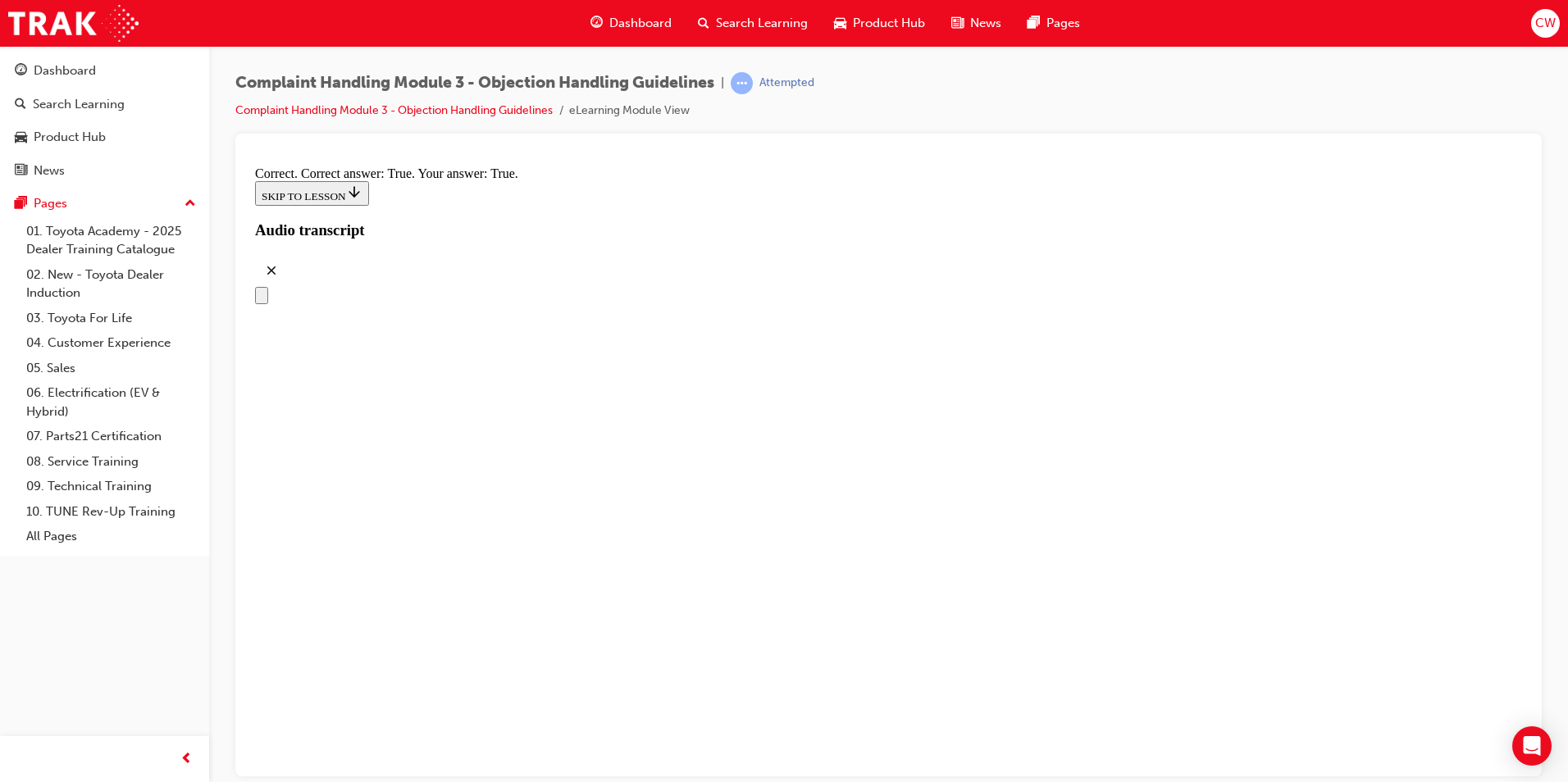
scroll to position [8283, 0]
checkbox input "true"
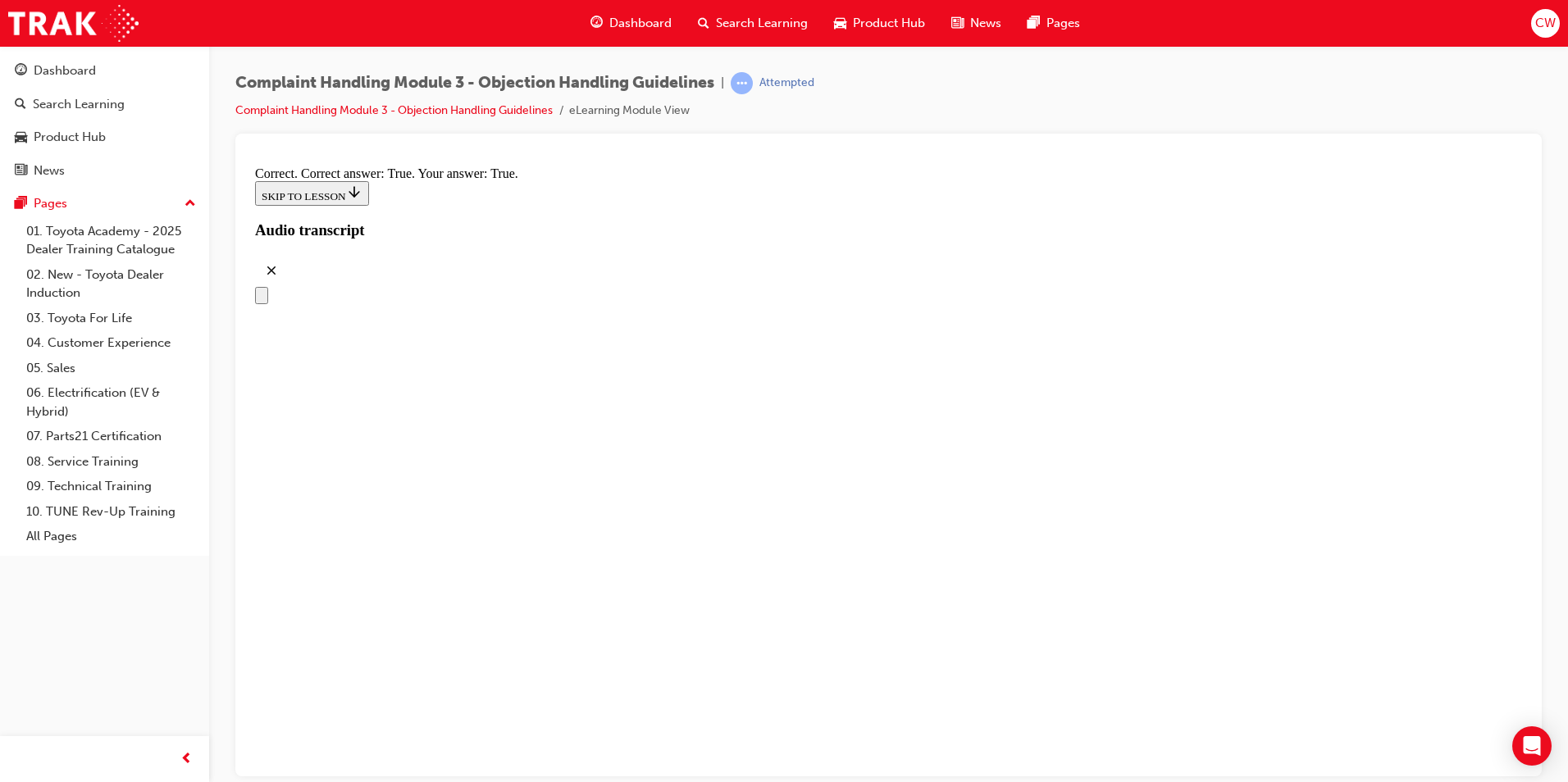
checkbox input "true"
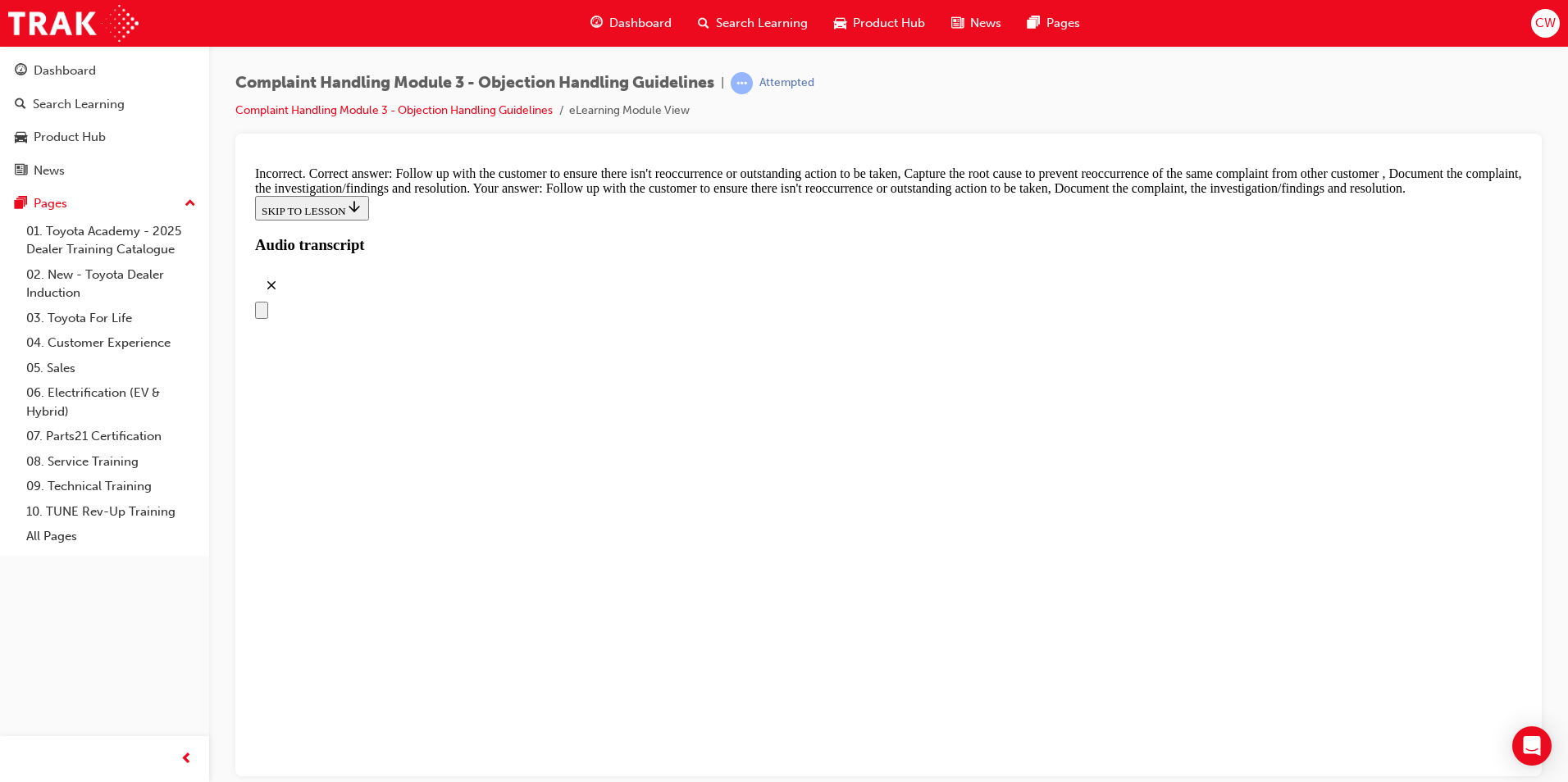
scroll to position [8544, 0]
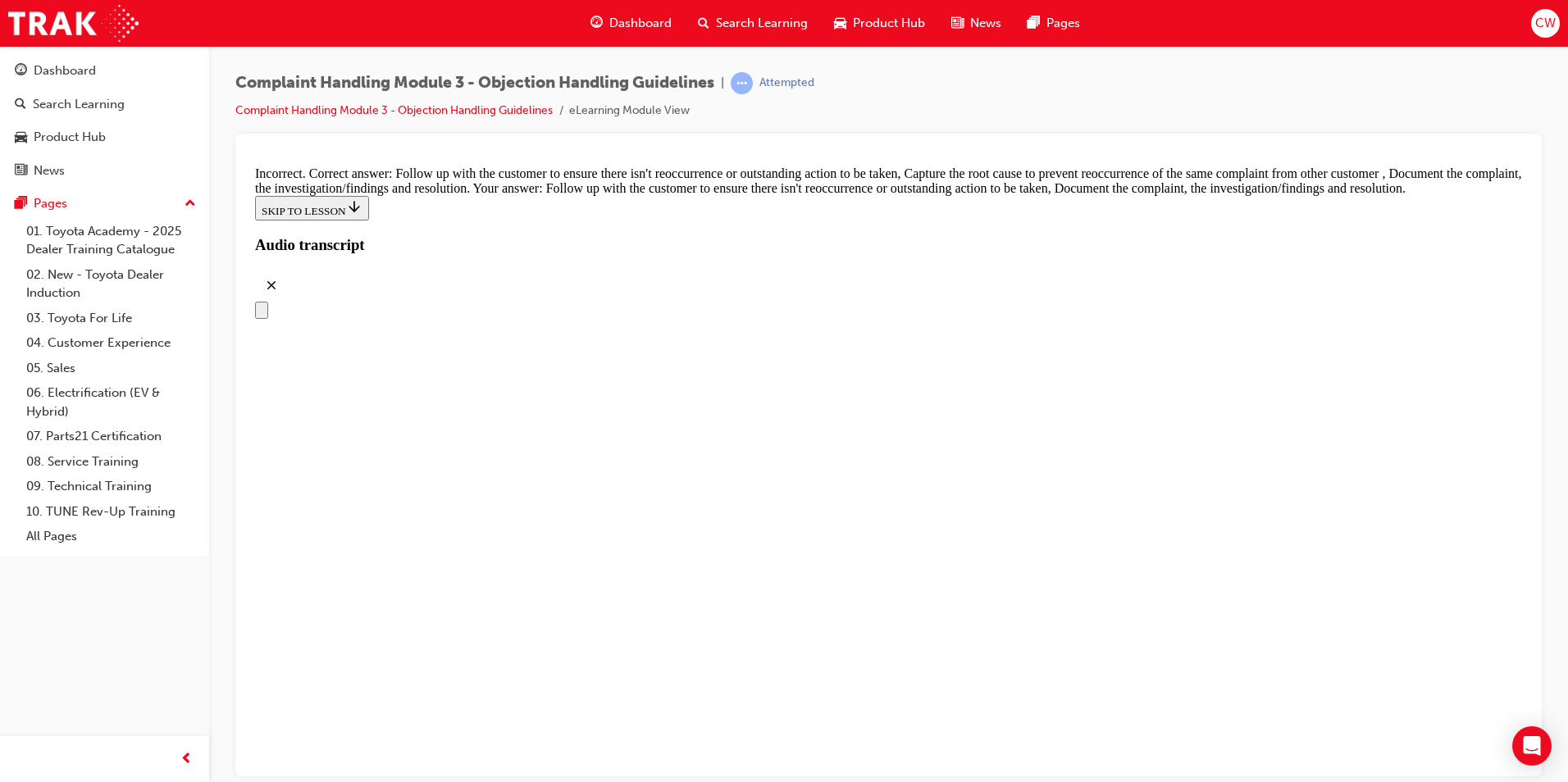
checkbox input "false"
checkbox input "true"
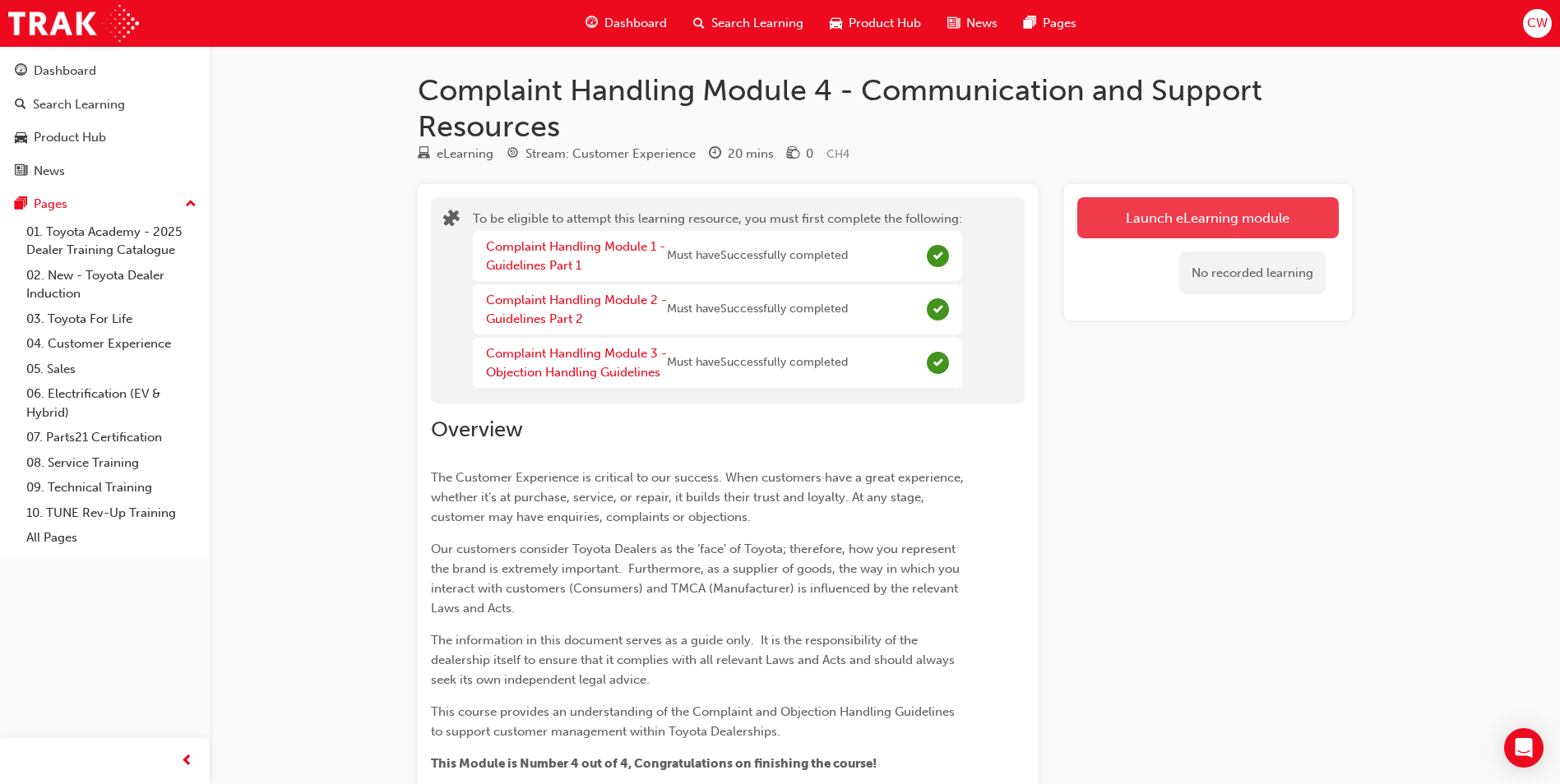
click at [1213, 223] on button "Launch eLearning module" at bounding box center [1208, 218] width 261 height 41
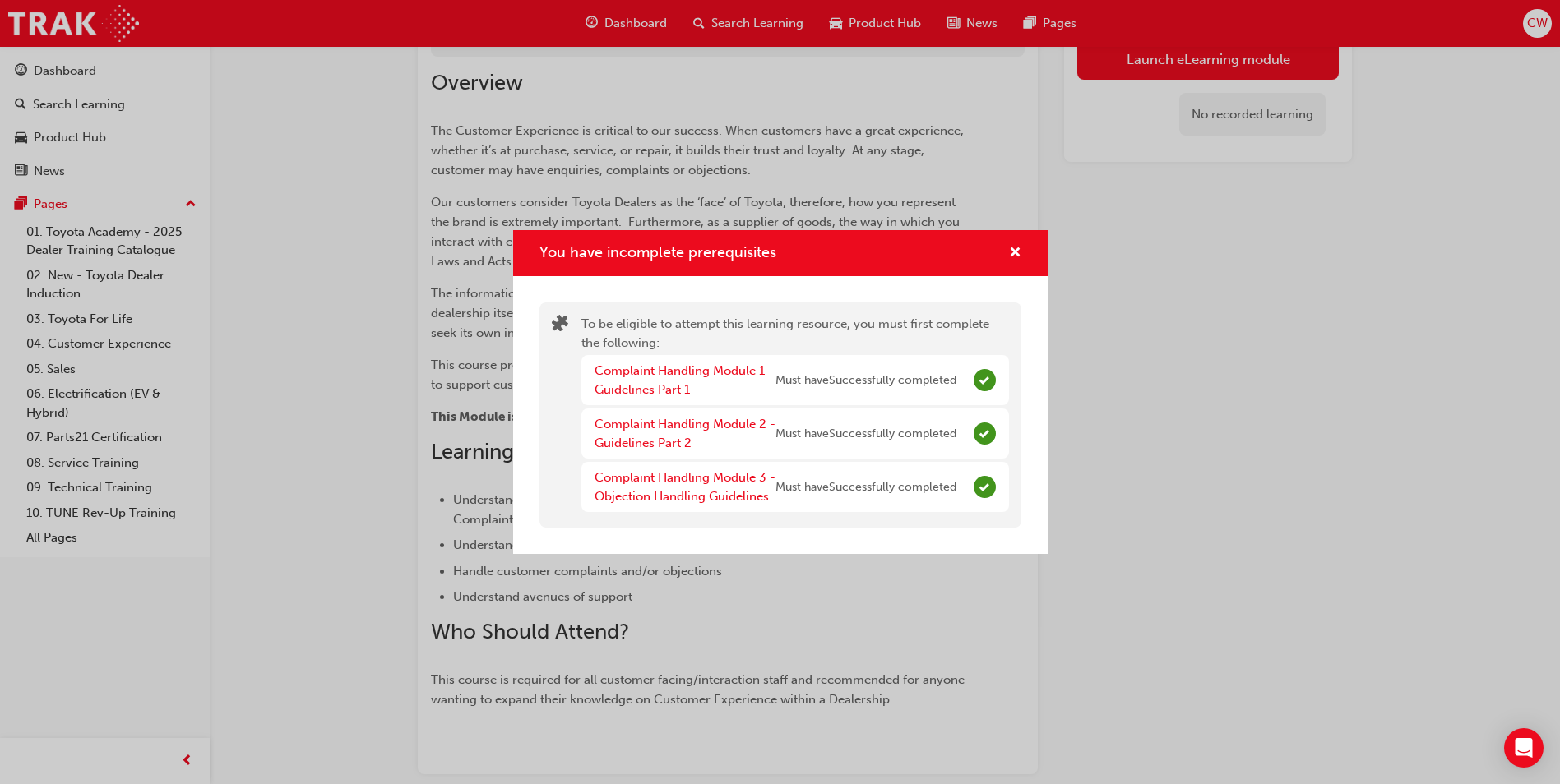
scroll to position [411, 0]
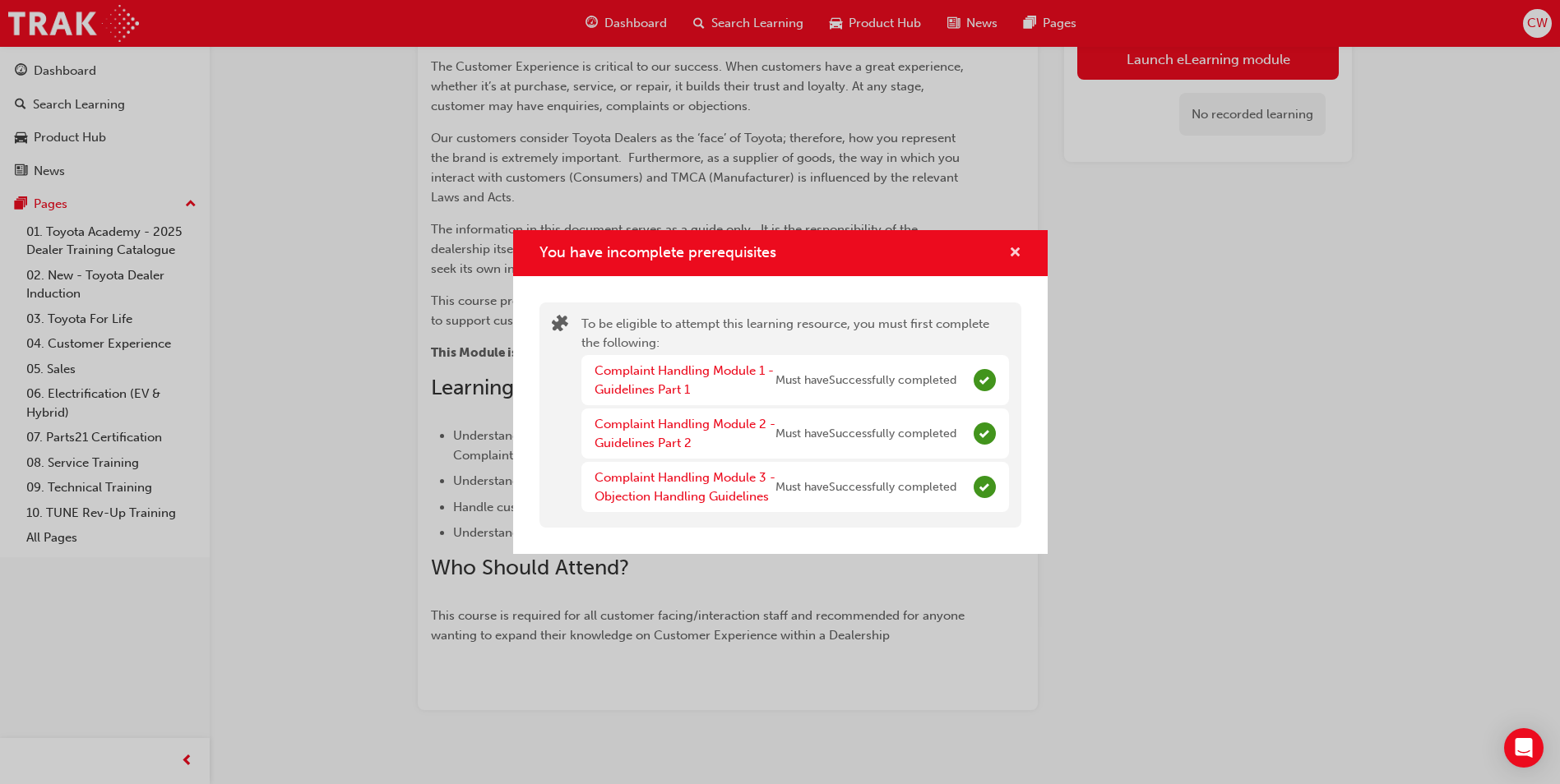
click at [1010, 254] on span "cross-icon" at bounding box center [1015, 254] width 12 height 15
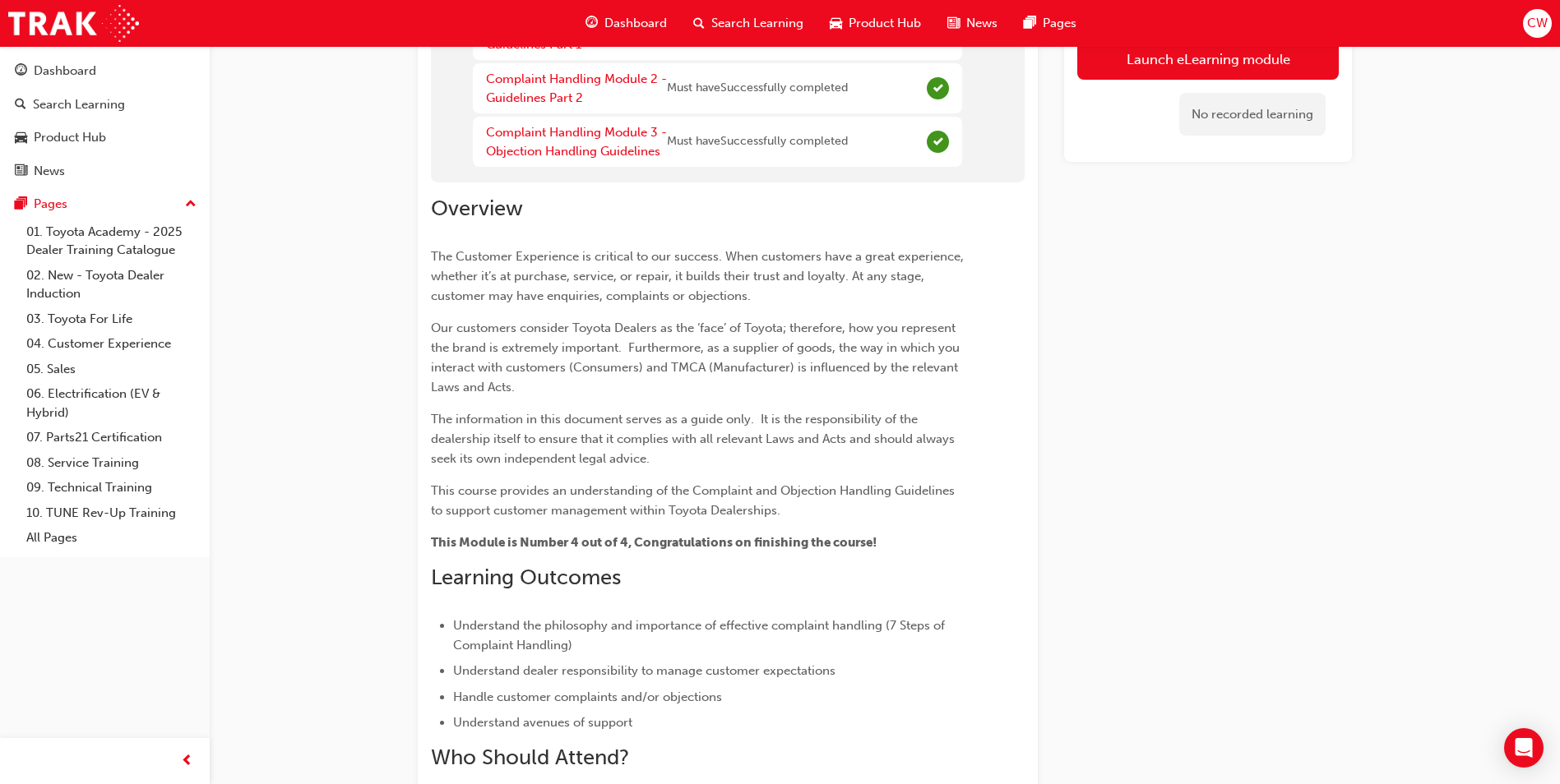
scroll to position [165, 0]
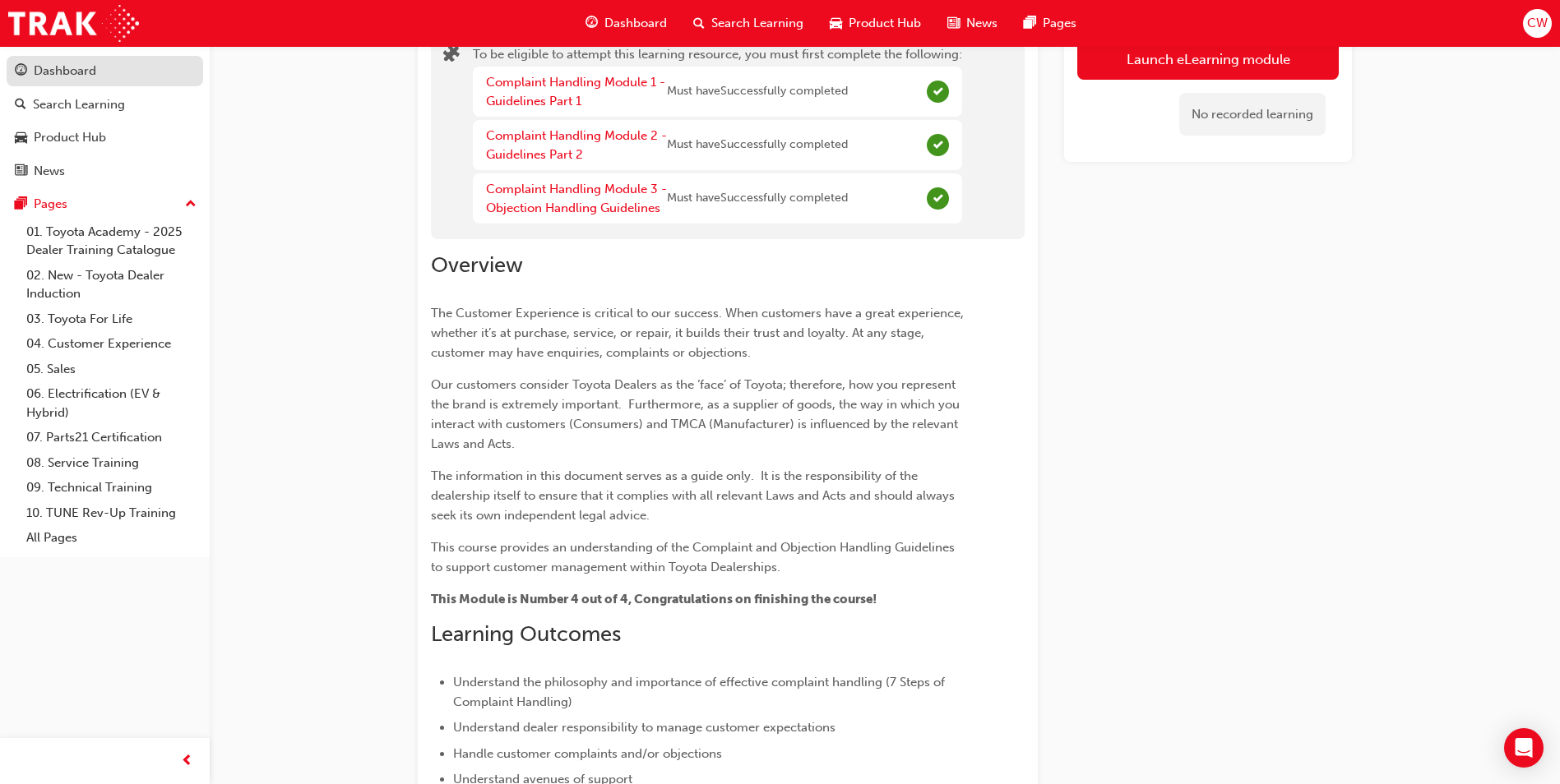
click at [40, 72] on div "Dashboard" at bounding box center [65, 71] width 62 height 19
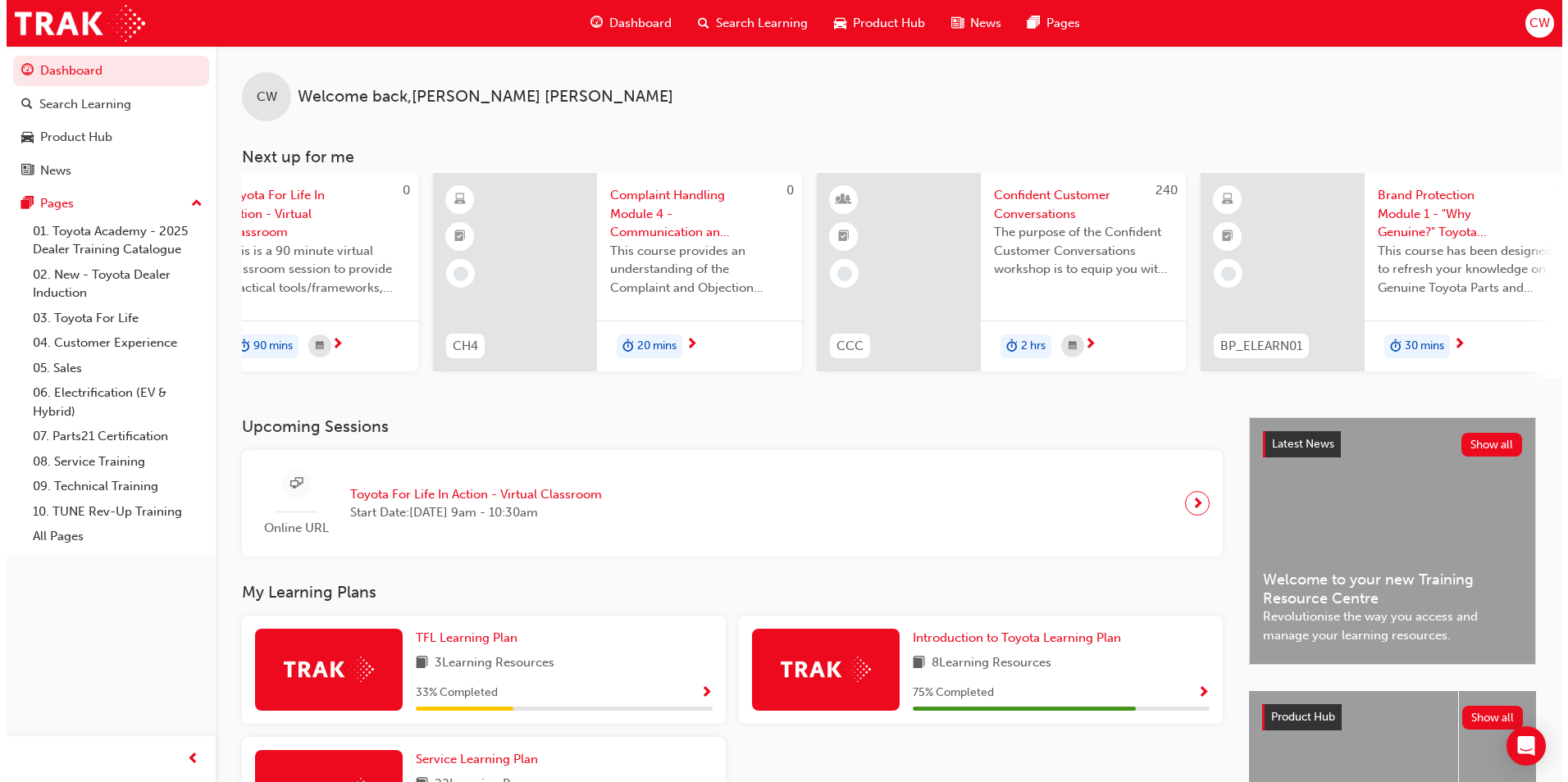
scroll to position [0, 592]
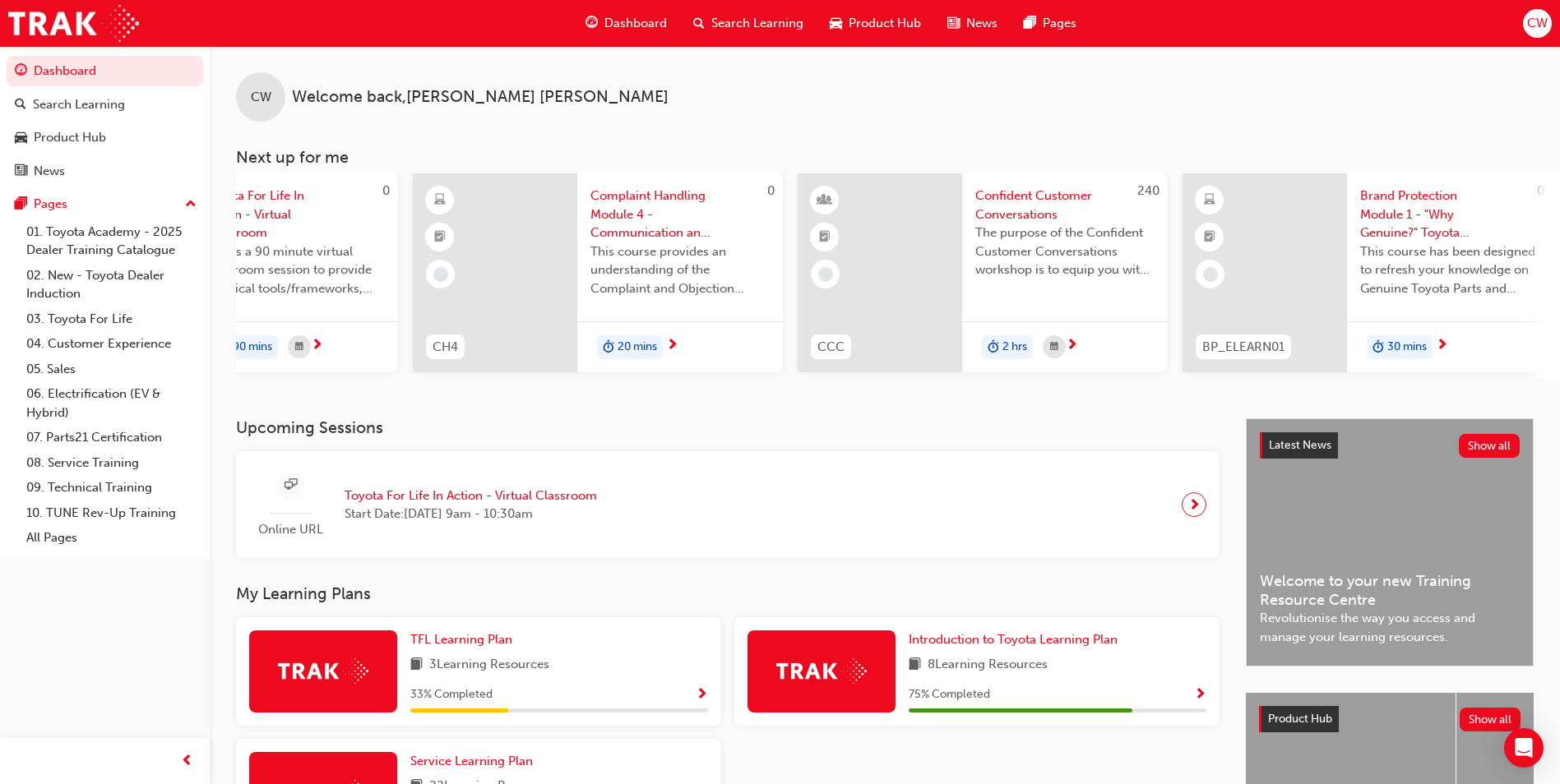
click at [1026, 199] on span "Confident Customer Conversations" at bounding box center [1065, 204] width 180 height 37
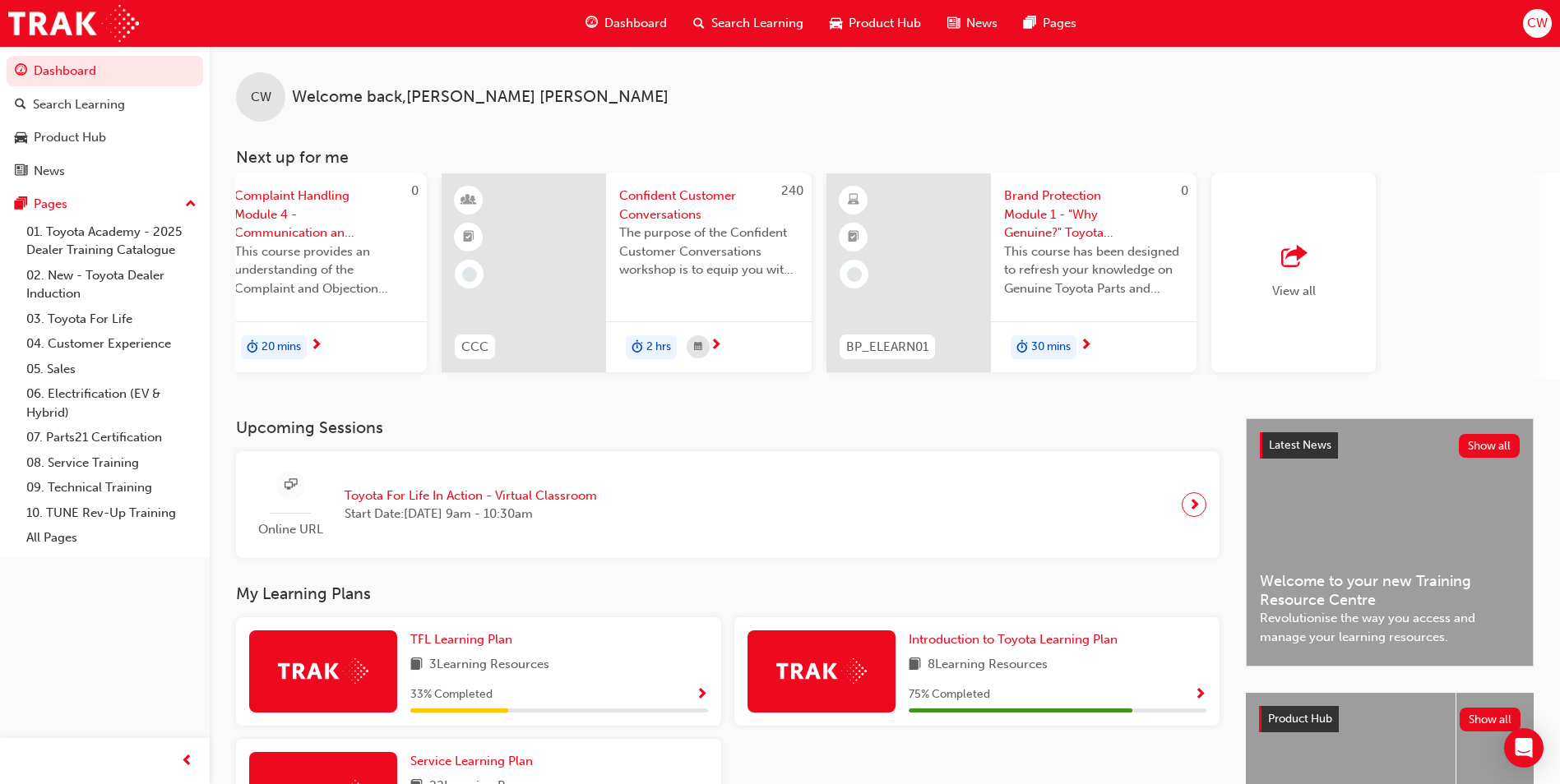
scroll to position [0, 955]
click at [940, 222] on div at bounding box center [903, 272] width 165 height 199
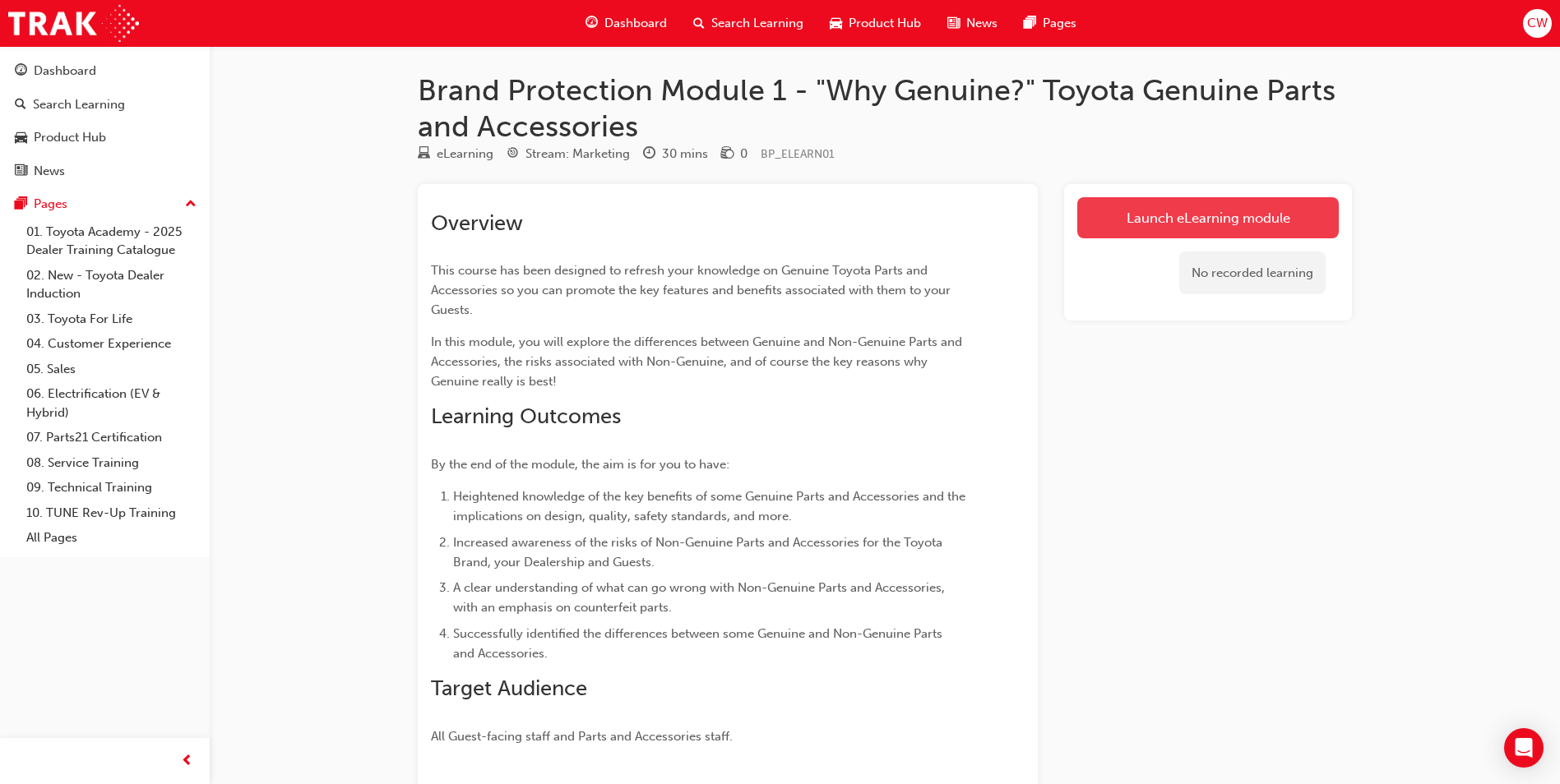
click at [1135, 220] on link "Launch eLearning module" at bounding box center [1208, 218] width 261 height 41
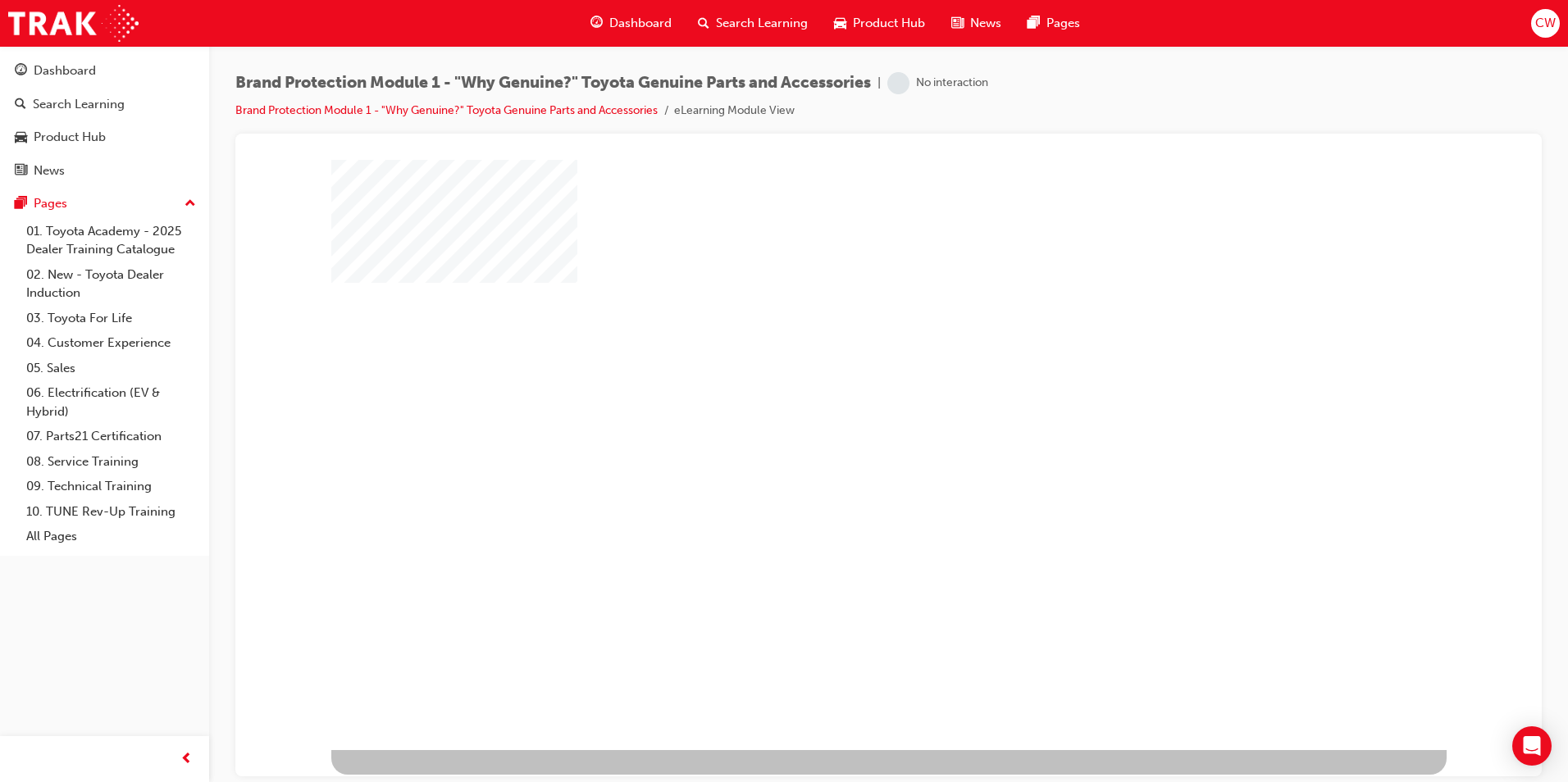
click at [842, 407] on div "play" at bounding box center [842, 407] width 0 height 0
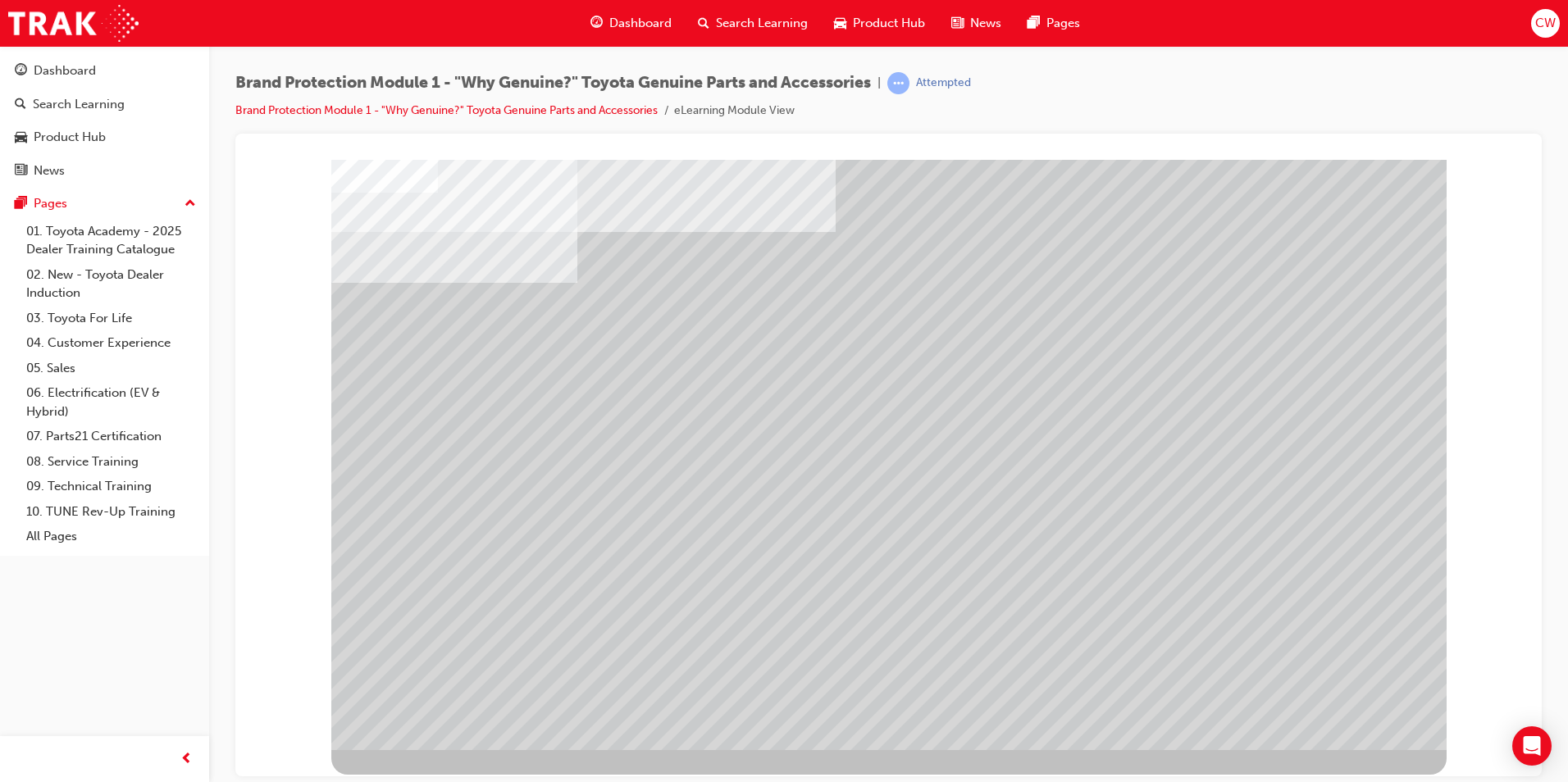
drag, startPoint x: 1219, startPoint y: 675, endPoint x: 1214, endPoint y: 637, distance: 38.3
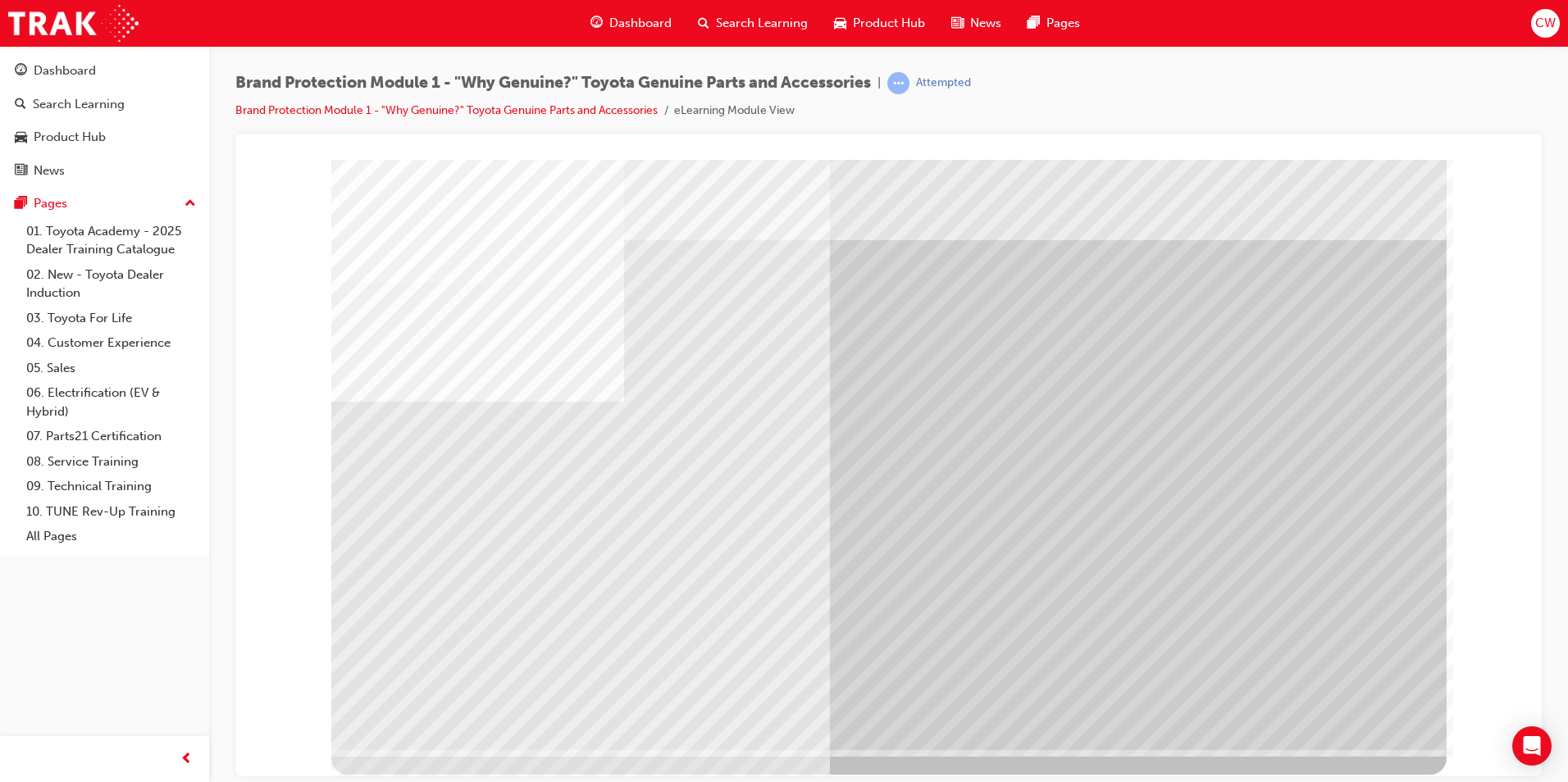
drag, startPoint x: 1190, startPoint y: 416, endPoint x: 1198, endPoint y: 410, distance: 10.0
